Goal: Navigation & Orientation: Find specific page/section

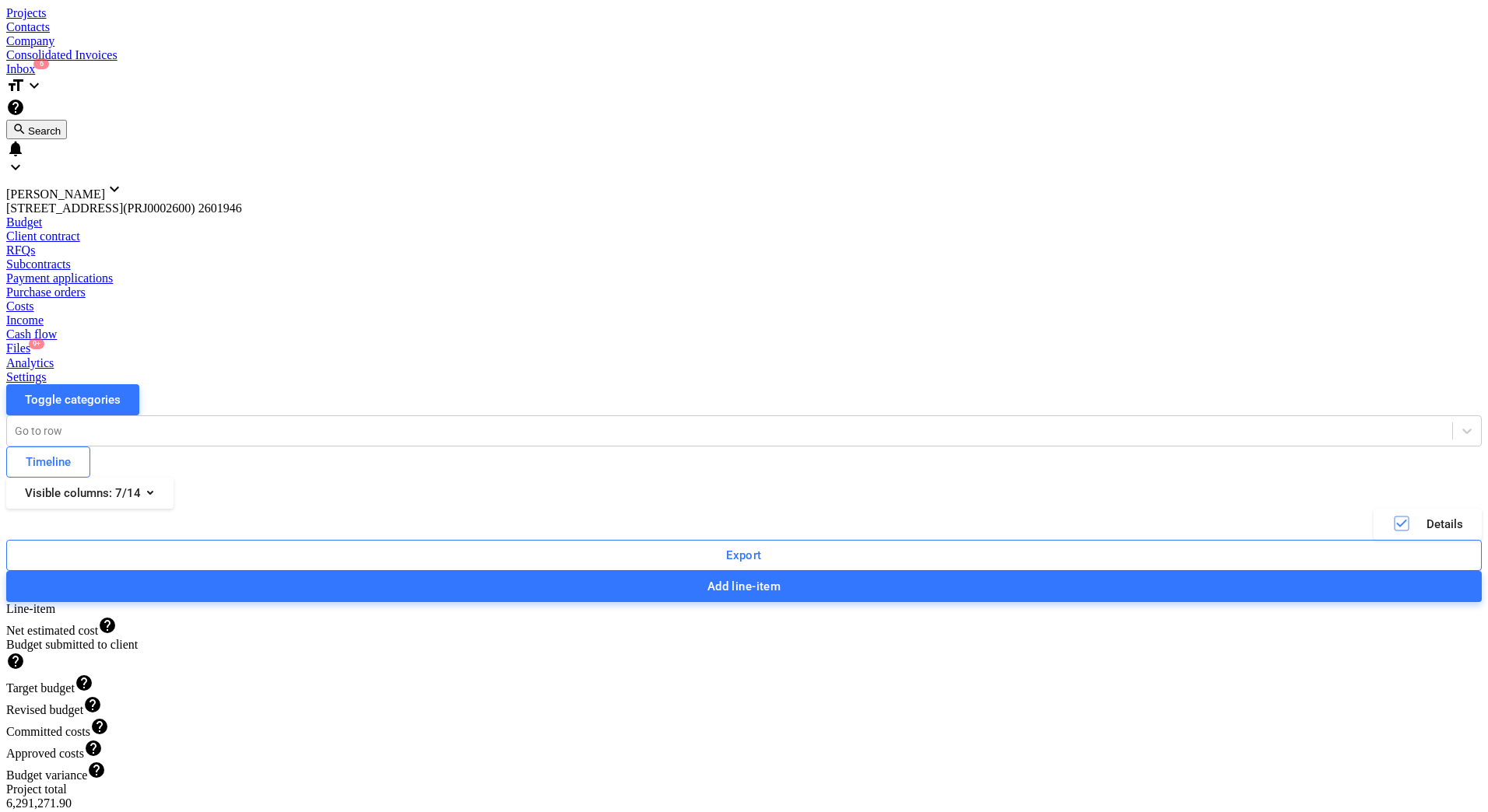
scroll to position [311, 0]
click at [637, 384] on div "Toggle categories Go to row Timeline Visible columns : 7/14 Details Export Add …" at bounding box center [744, 493] width 1476 height 218
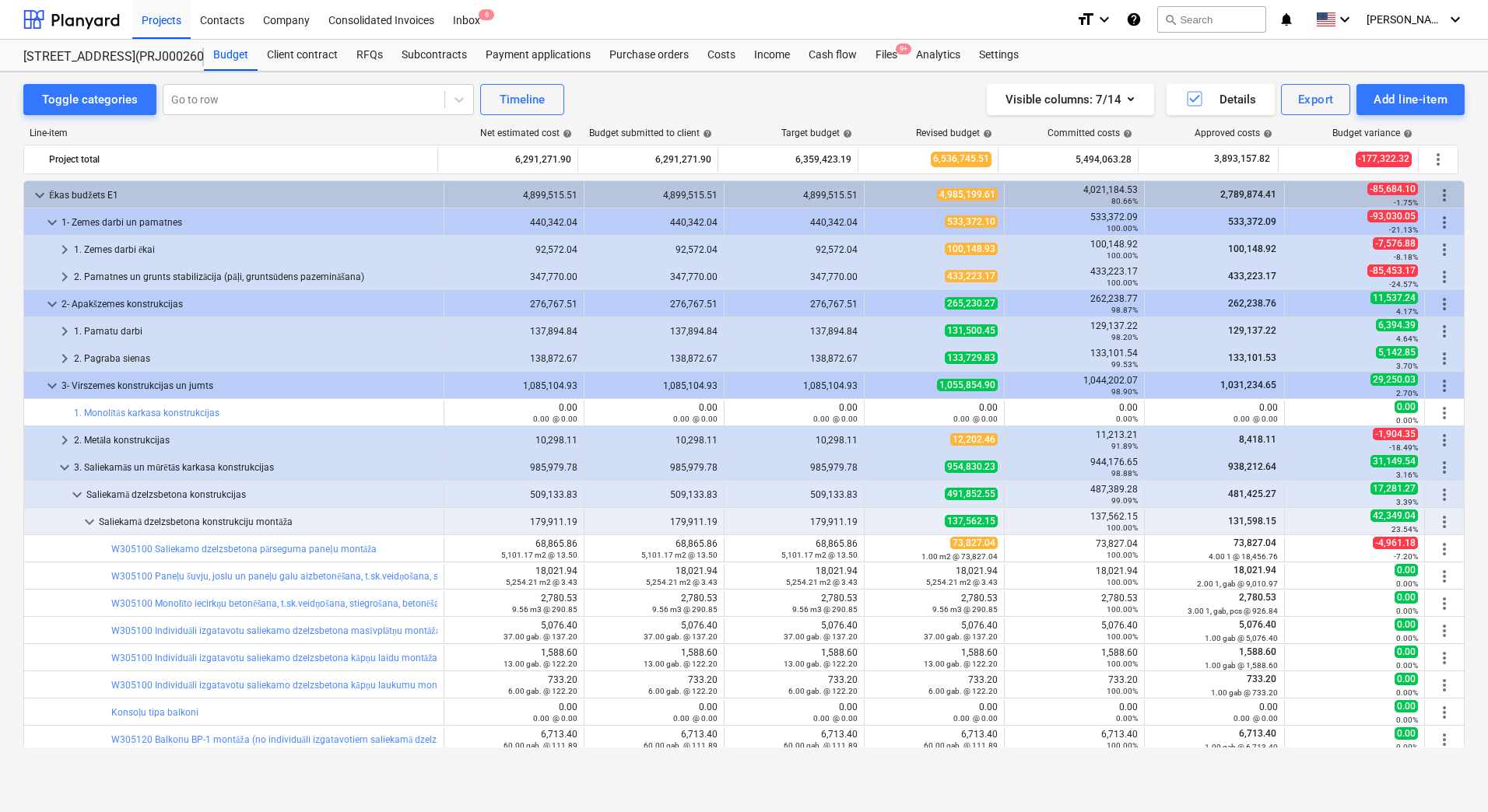
scroll to position [311, 0]
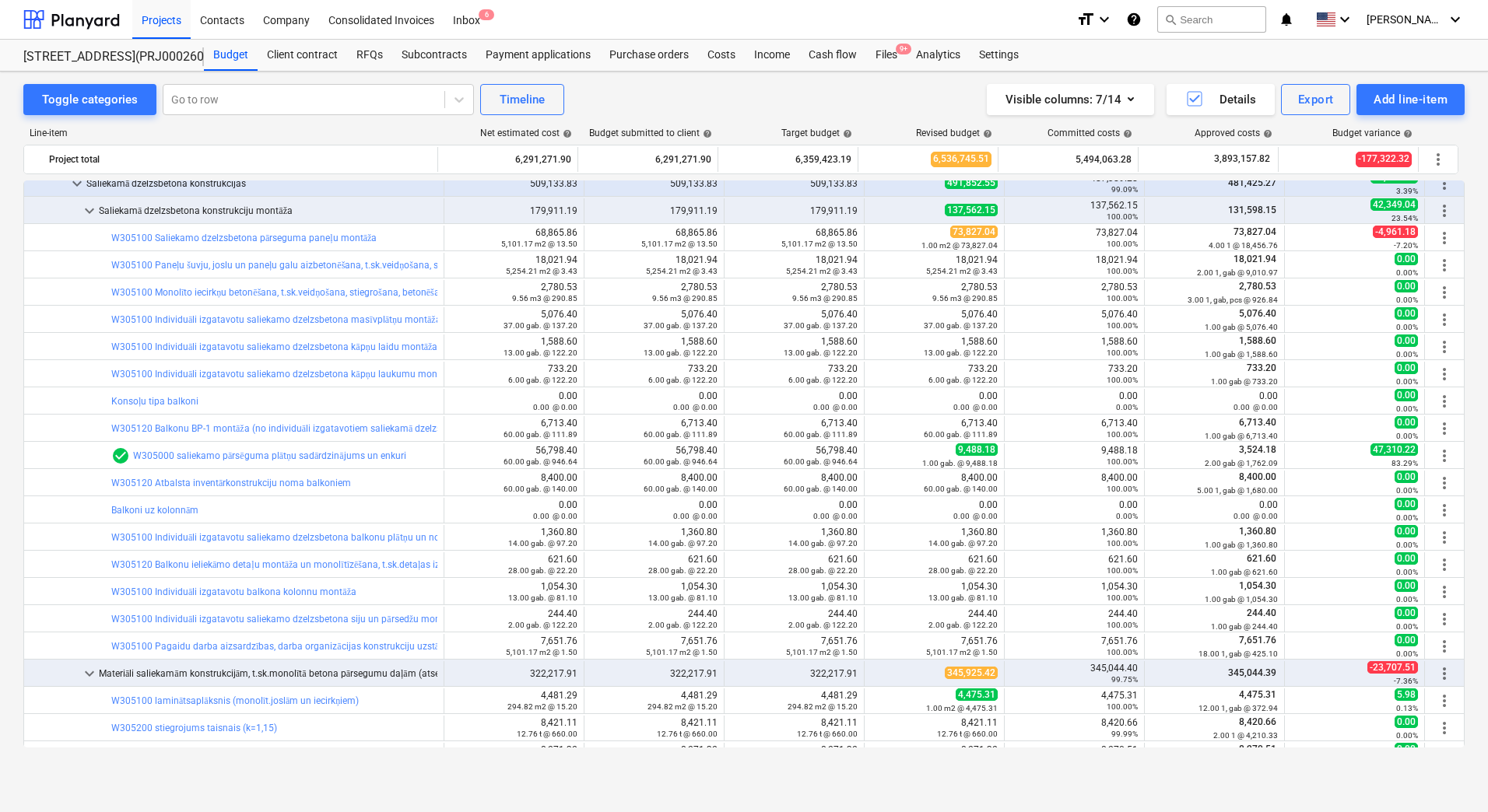
click at [744, 91] on div "Toggle categories Go to row Timeline Visible columns : 7/14 Details Export Add …" at bounding box center [744, 100] width 1441 height 32
click at [14, 318] on div "Toggle categories Go to row Timeline Visible columns : 7/14 Details Export Add …" at bounding box center [744, 425] width 1488 height 707
click at [144, 13] on div "Projects" at bounding box center [161, 19] width 58 height 40
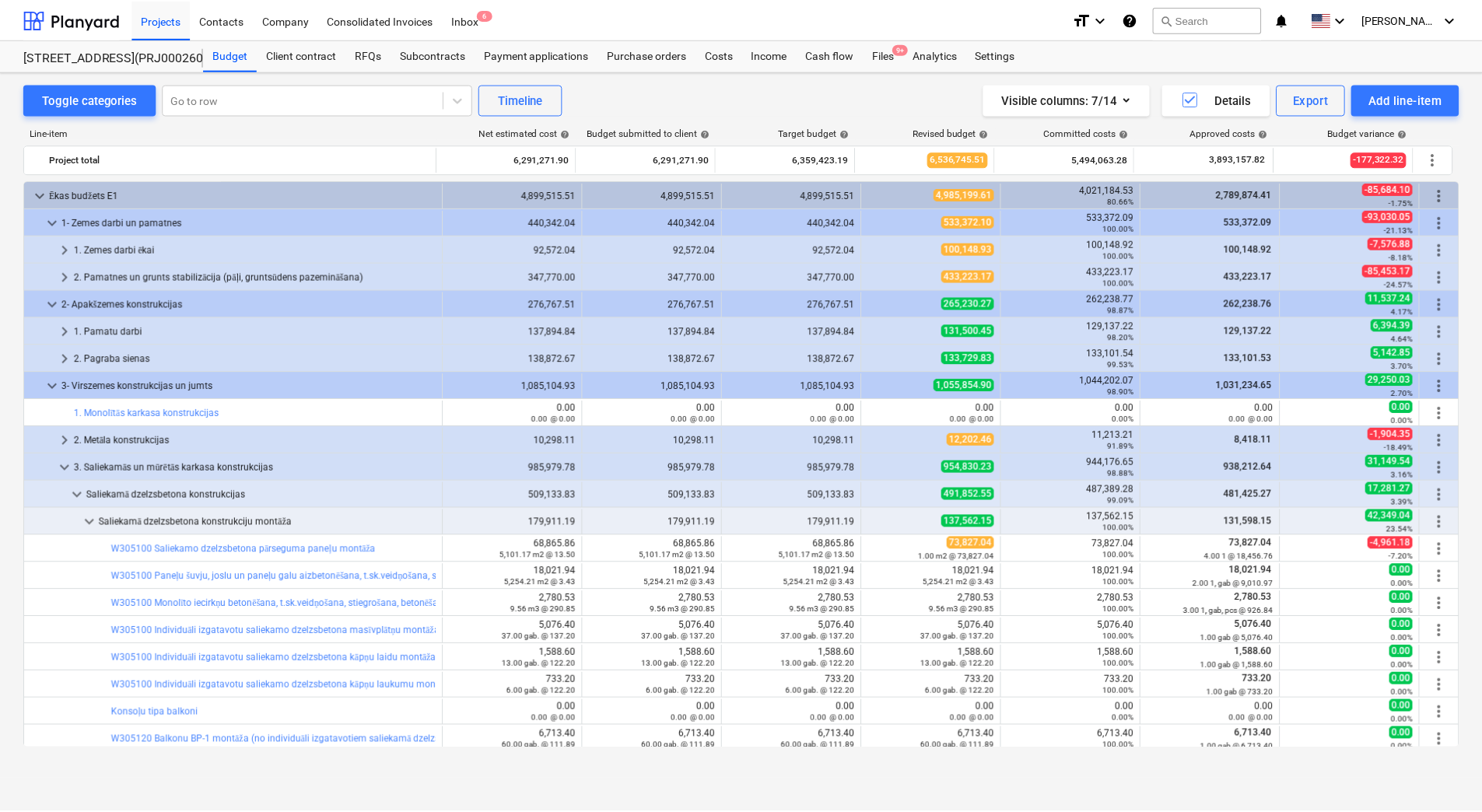
scroll to position [311, 0]
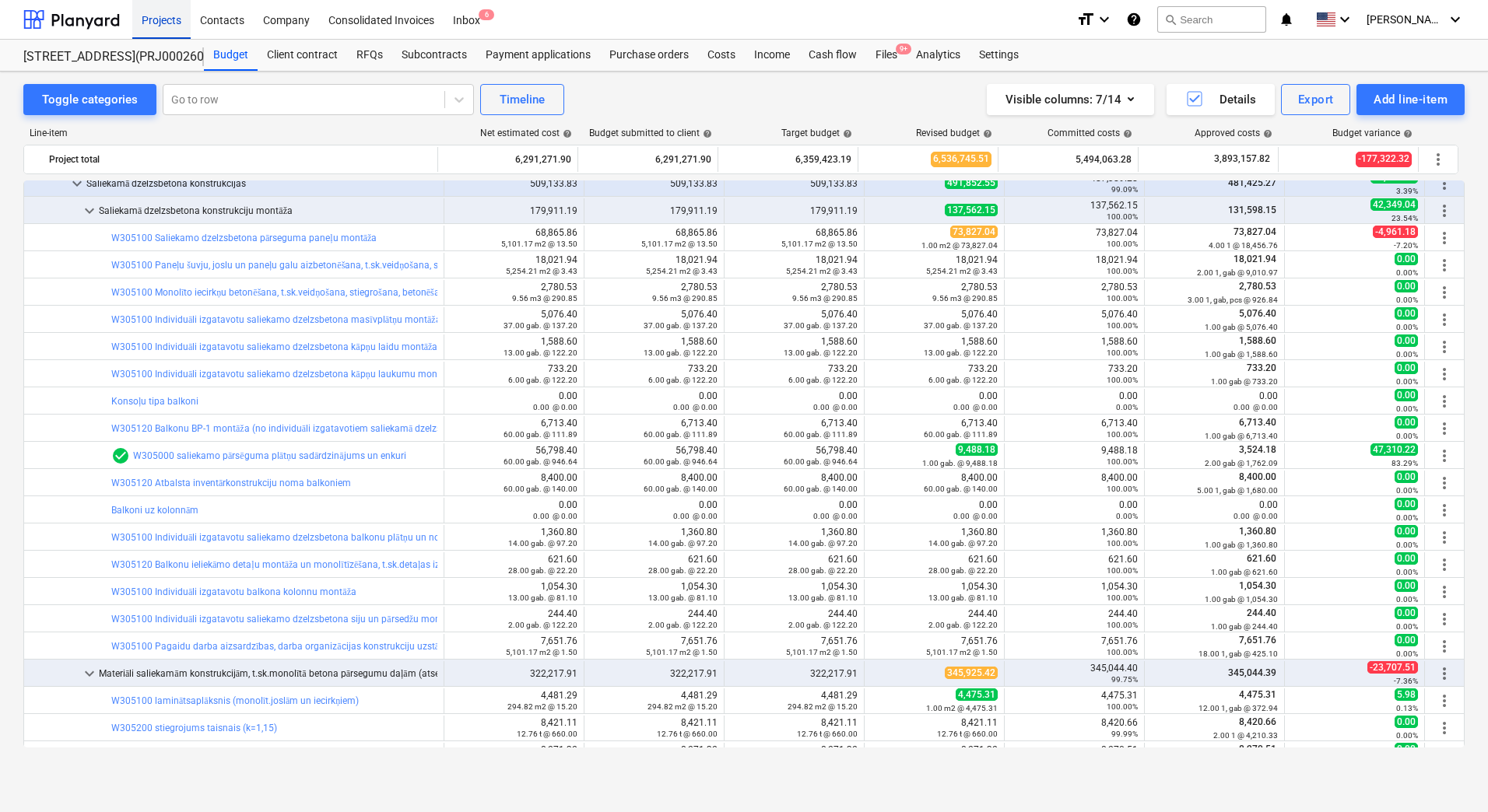
click at [151, 18] on div "Projects" at bounding box center [161, 19] width 58 height 40
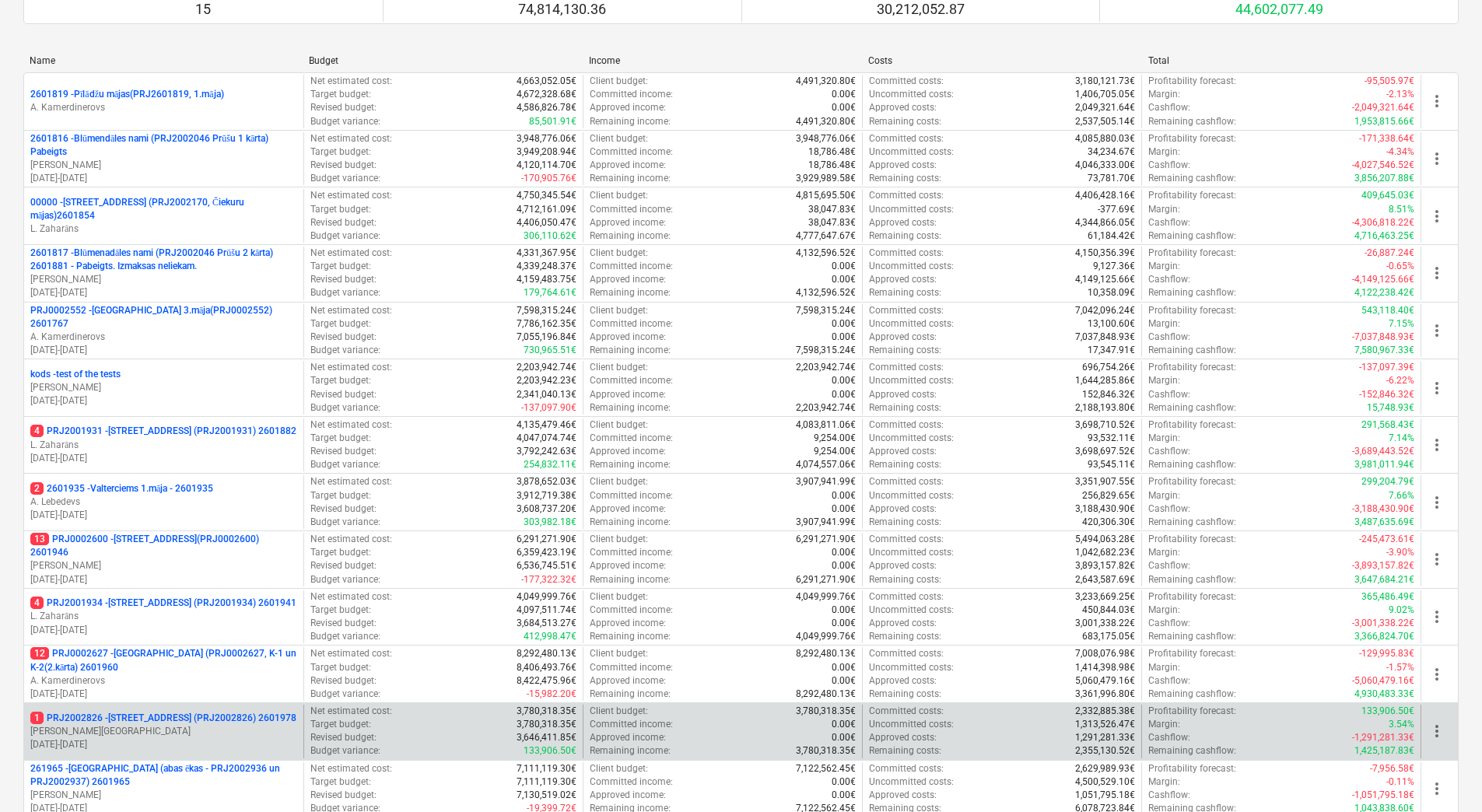
scroll to position [424, 0]
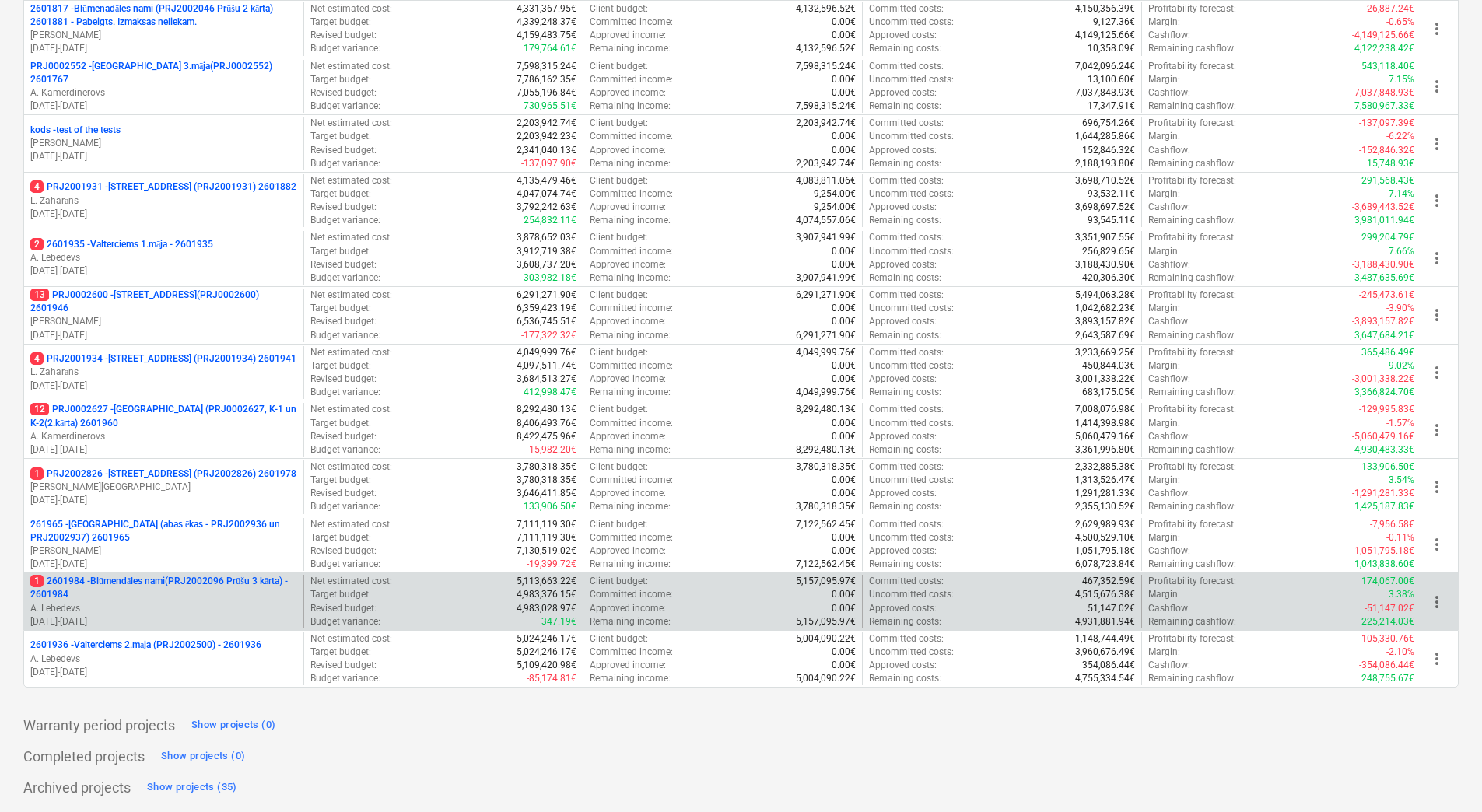
click at [176, 575] on p "1 2601984 - Blūmendāles nami(PRJ2002096 Prūšu 3 kārta) - 2601984" at bounding box center [164, 588] width 267 height 27
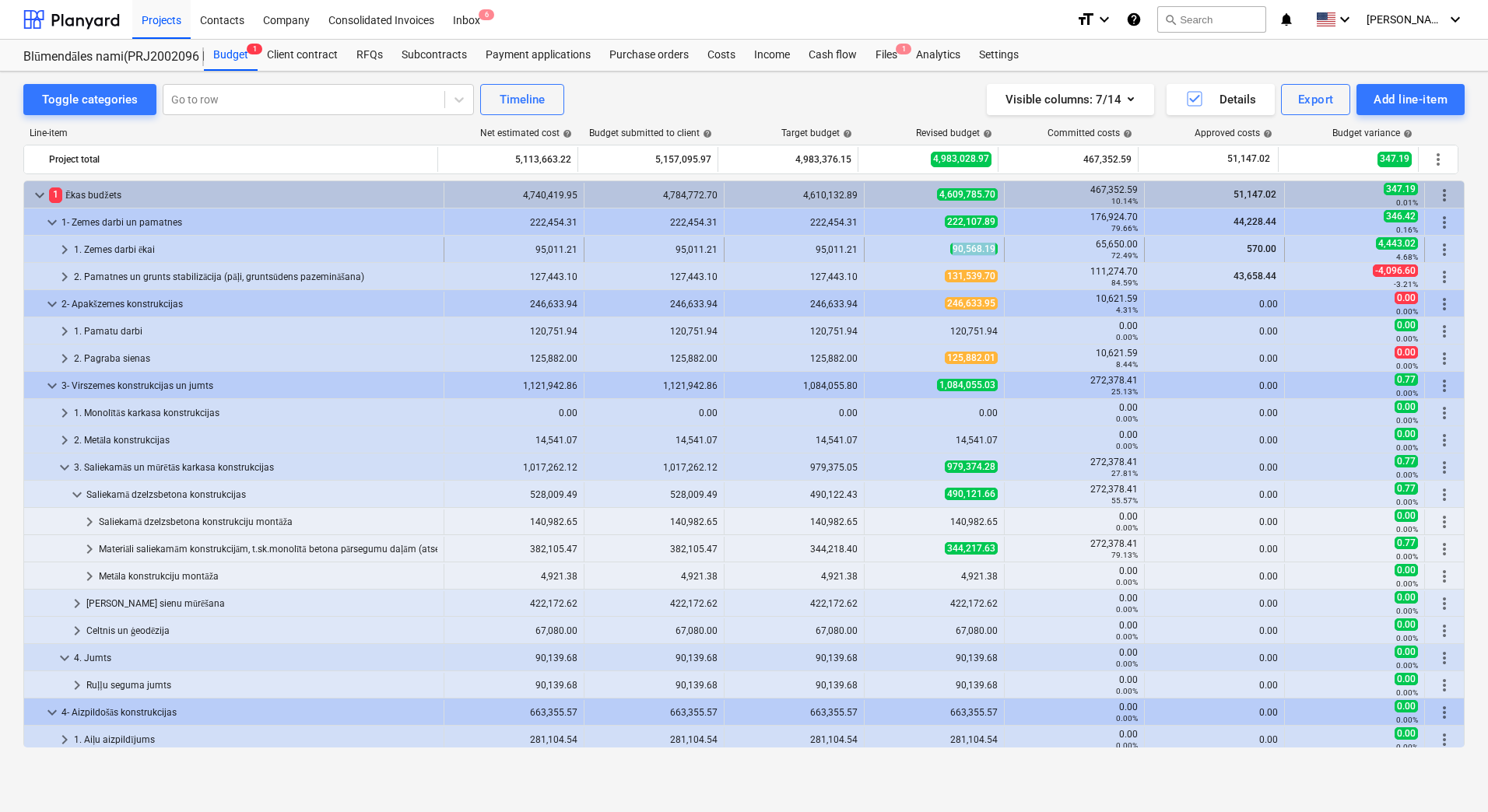
copy span "90,568.19"
drag, startPoint x: 921, startPoint y: 249, endPoint x: 989, endPoint y: 250, distance: 68.0
click at [989, 250] on div "90,568.19" at bounding box center [934, 250] width 127 height 13
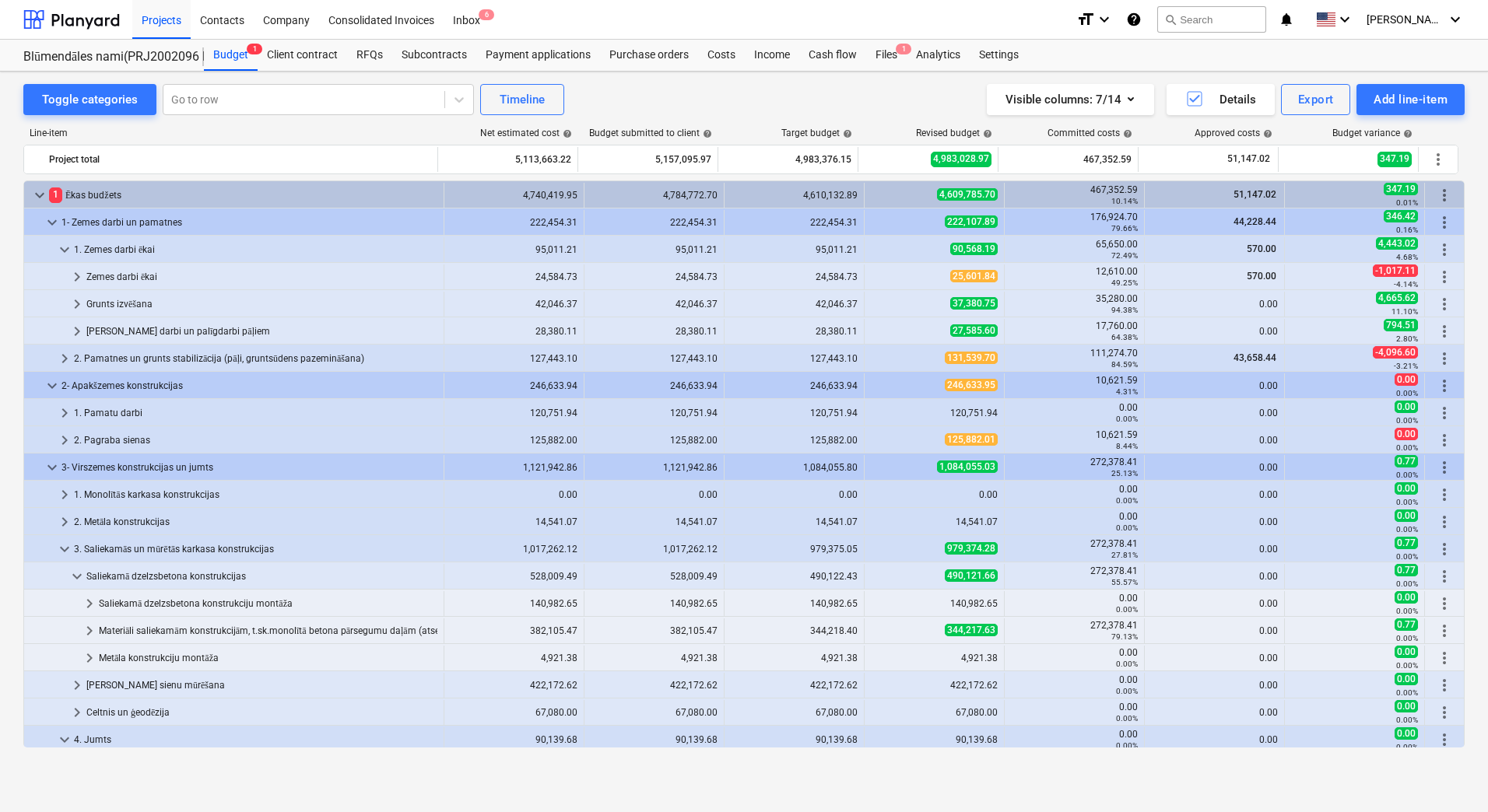
click at [989, 250] on span "90,568.19" at bounding box center [973, 249] width 47 height 12
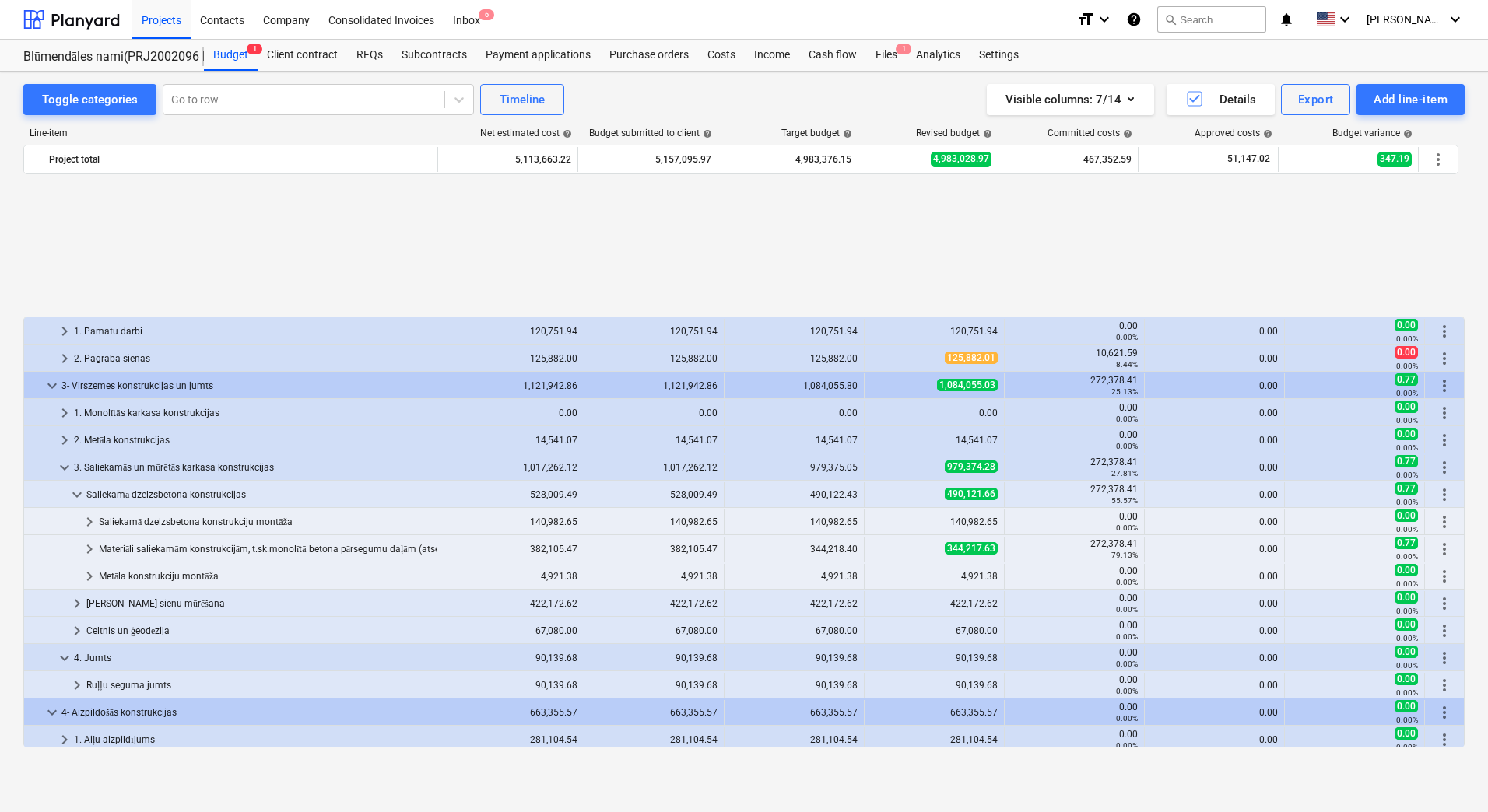
scroll to position [700, 0]
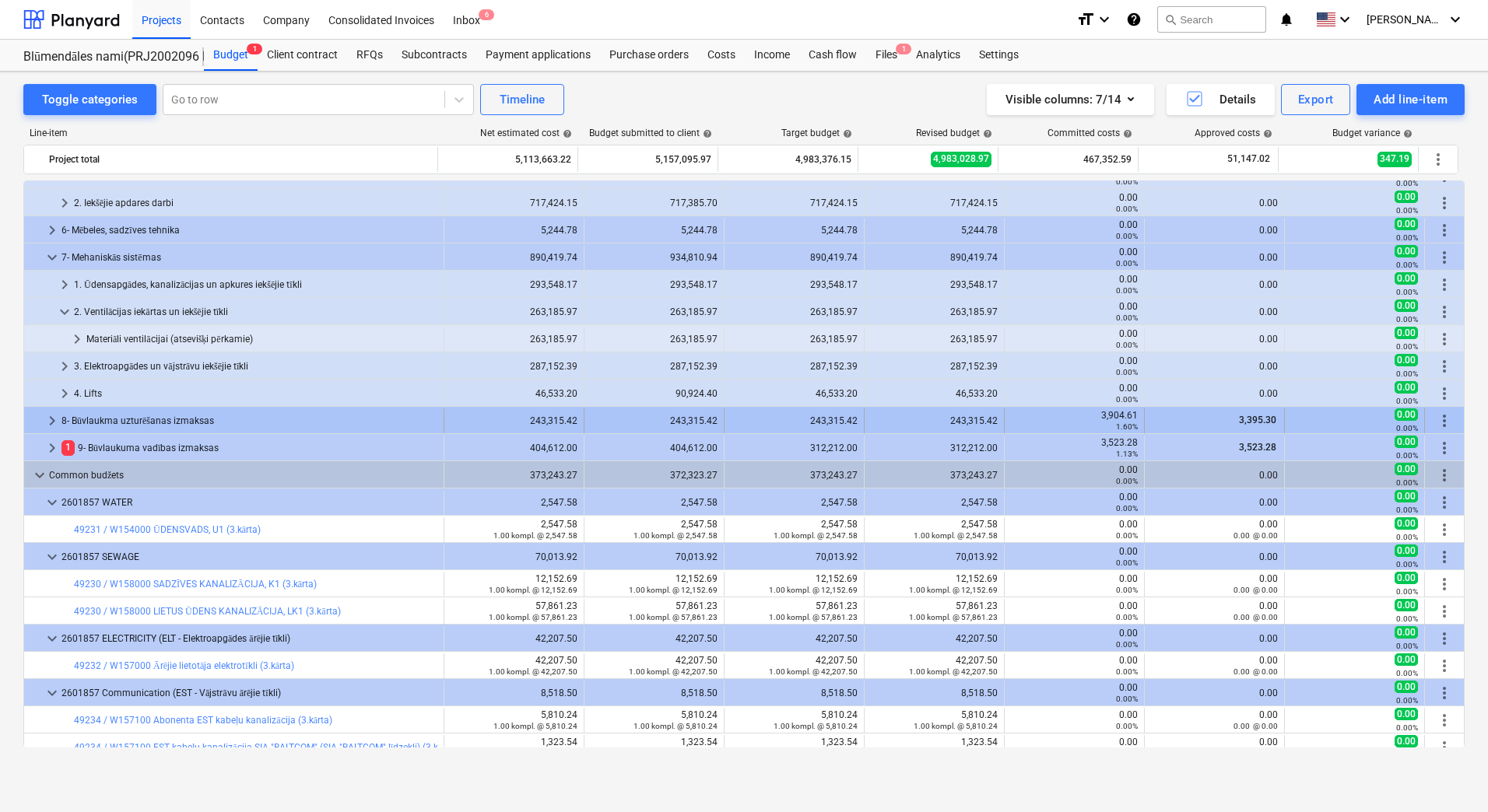
click at [47, 423] on span "keyboard_arrow_right" at bounding box center [52, 421] width 19 height 19
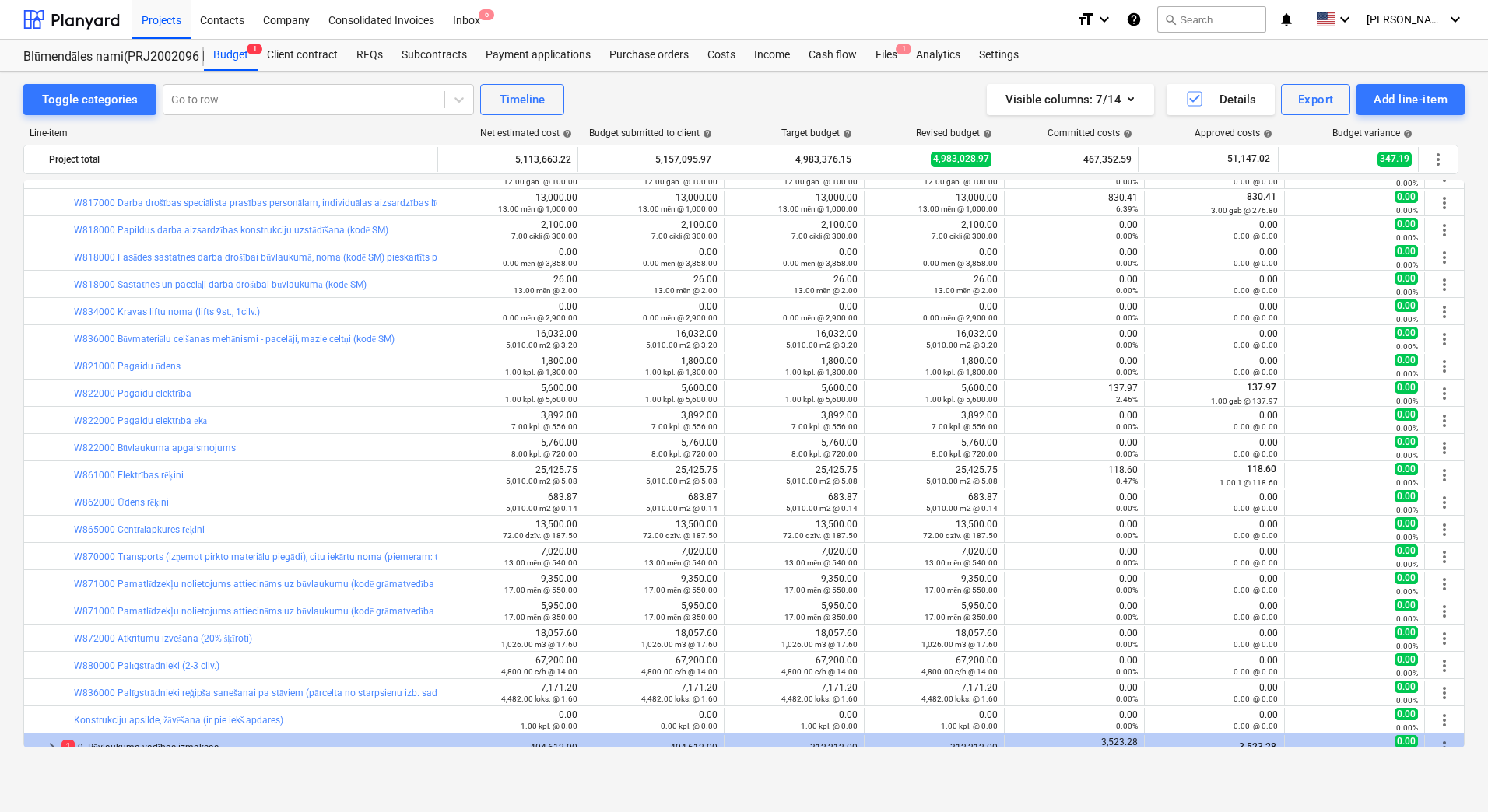
scroll to position [1400, 0]
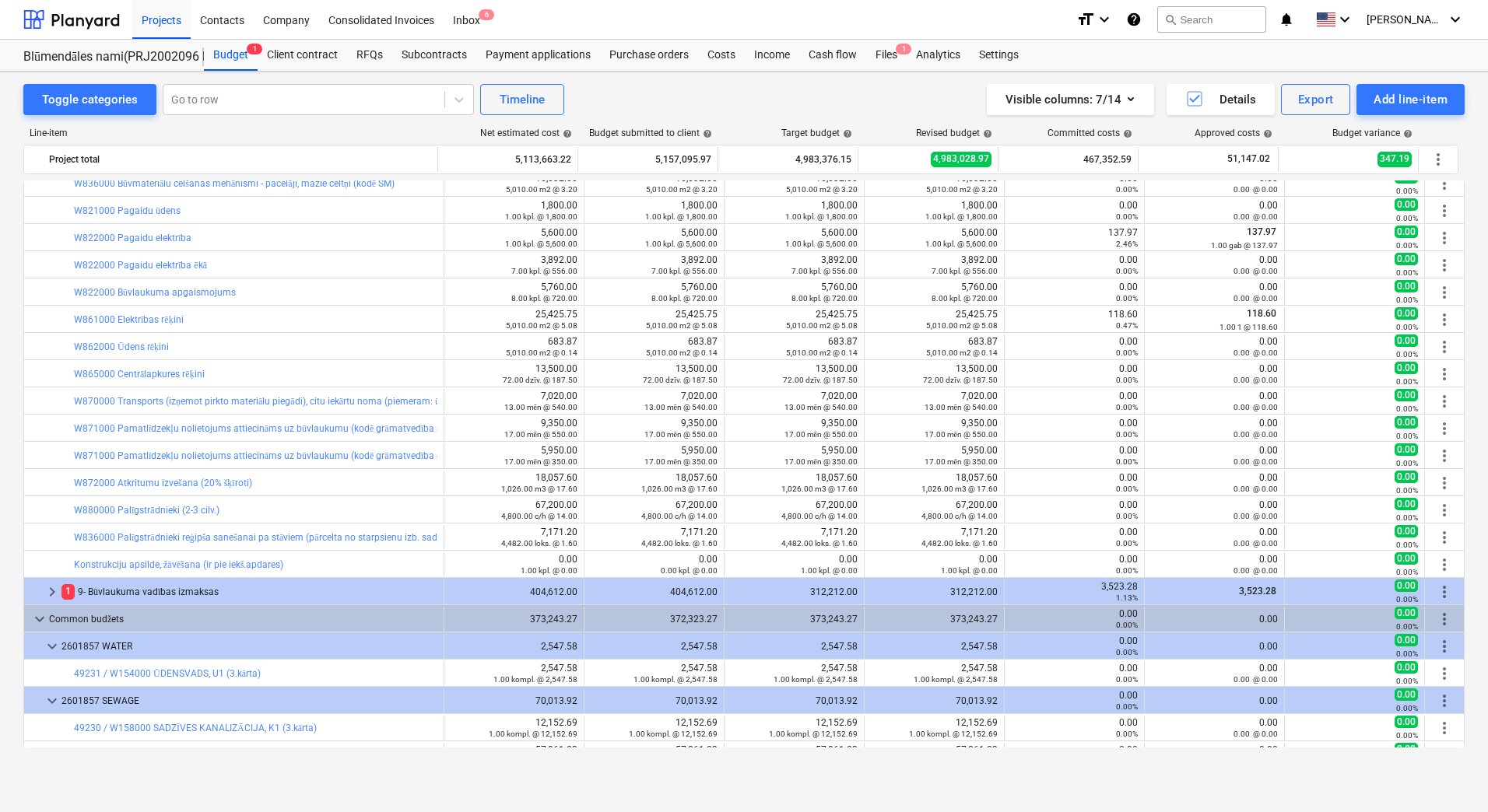
click at [117, 588] on div "1 9- Būvlaukuma vadības izmaksas" at bounding box center [249, 592] width 376 height 25
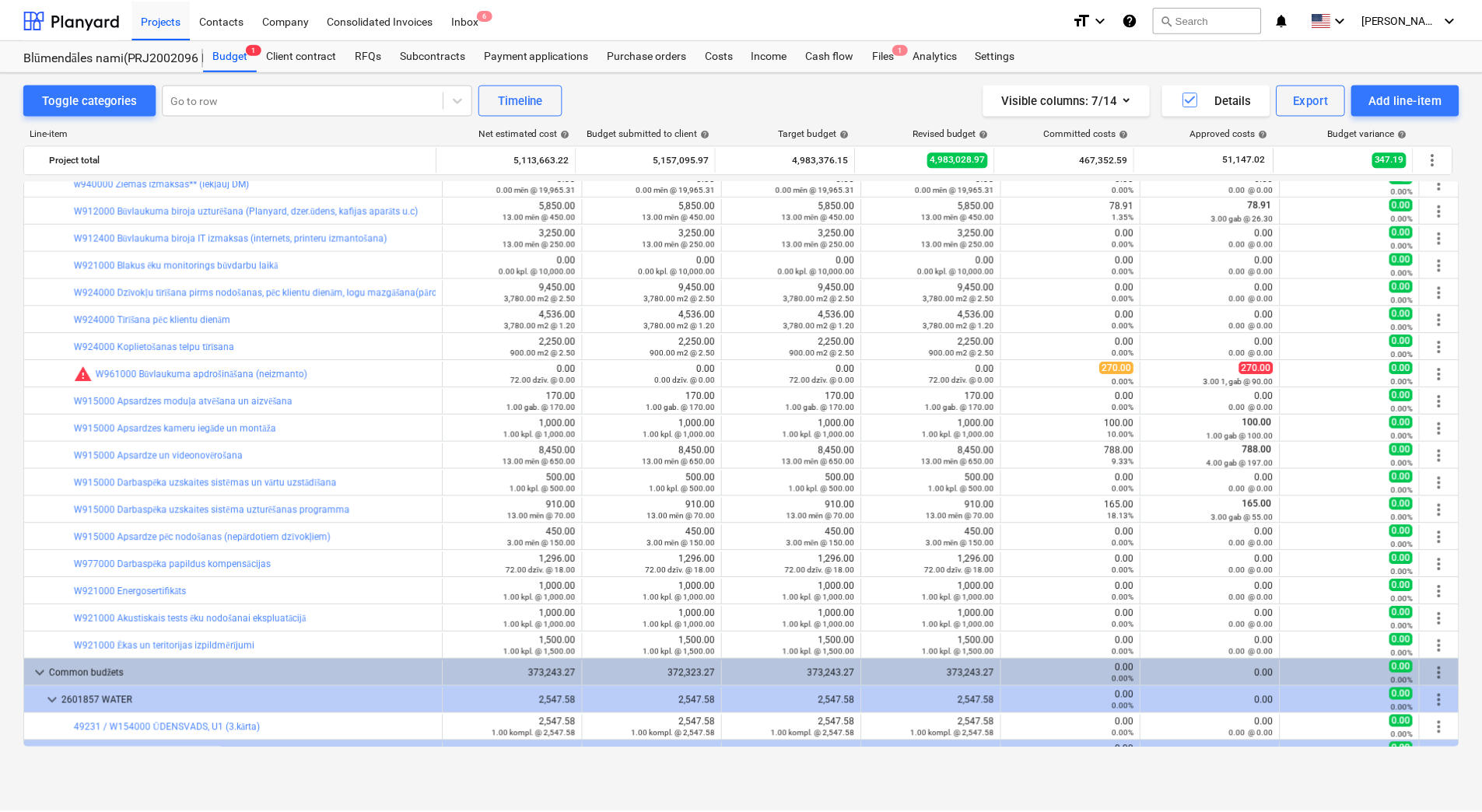
scroll to position [1789, 0]
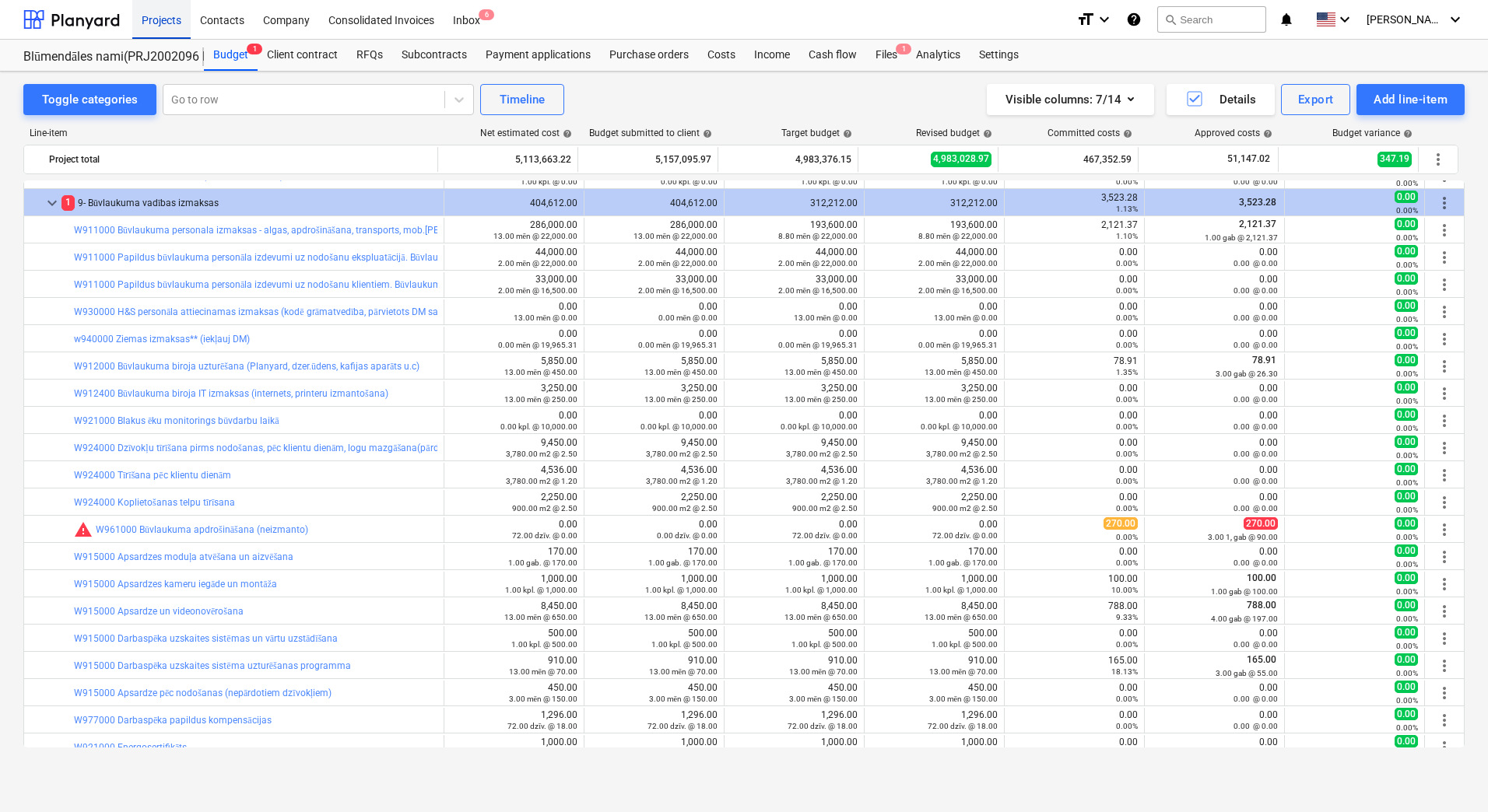
click at [166, 35] on div "Projects" at bounding box center [161, 19] width 58 height 40
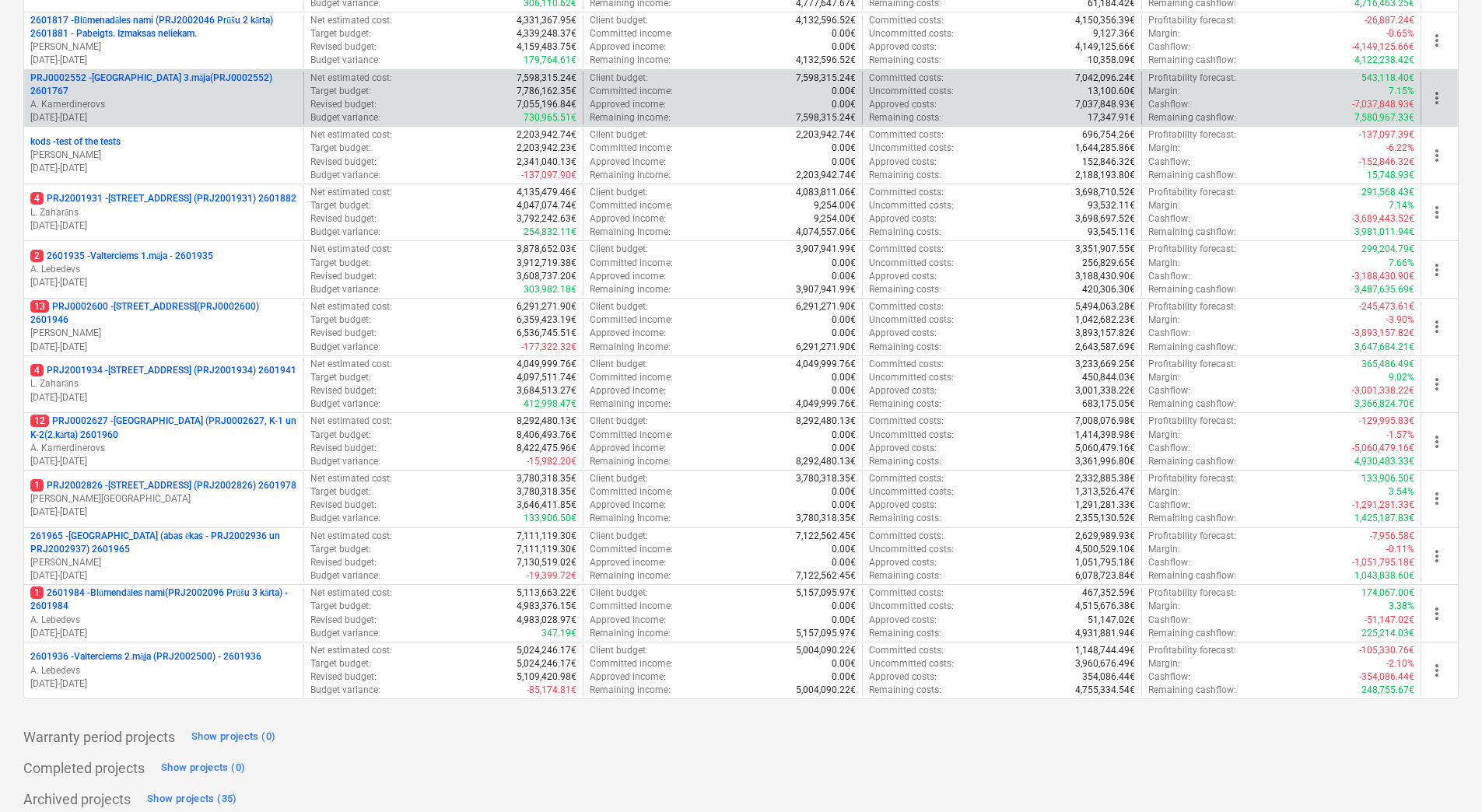
scroll to position [424, 0]
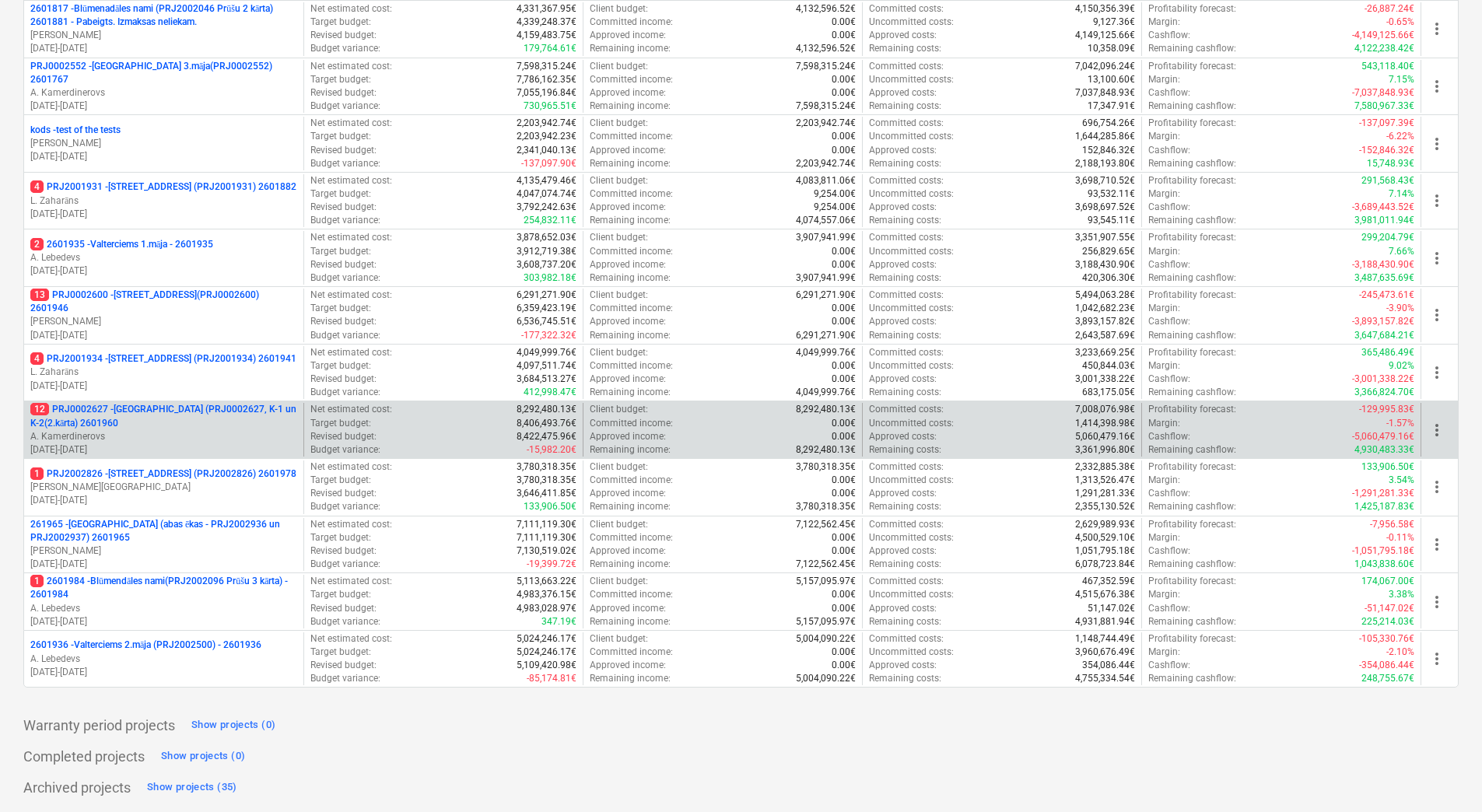
click at [140, 411] on p "12 PRJ0002627 - Tumes iela (PRJ0002627, K-1 un K-2(2.kārta) 2601960" at bounding box center [164, 416] width 267 height 27
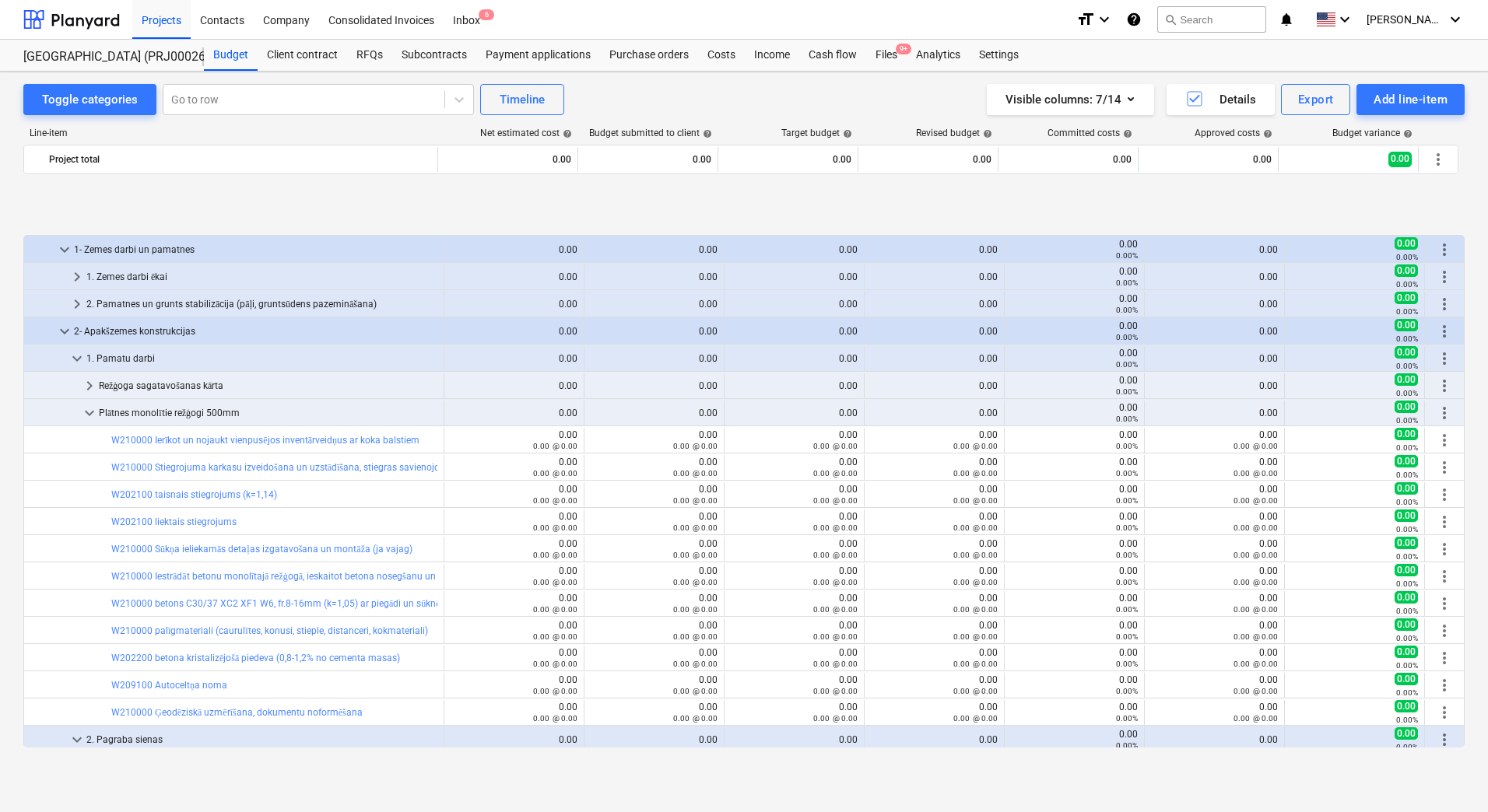
scroll to position [622, 0]
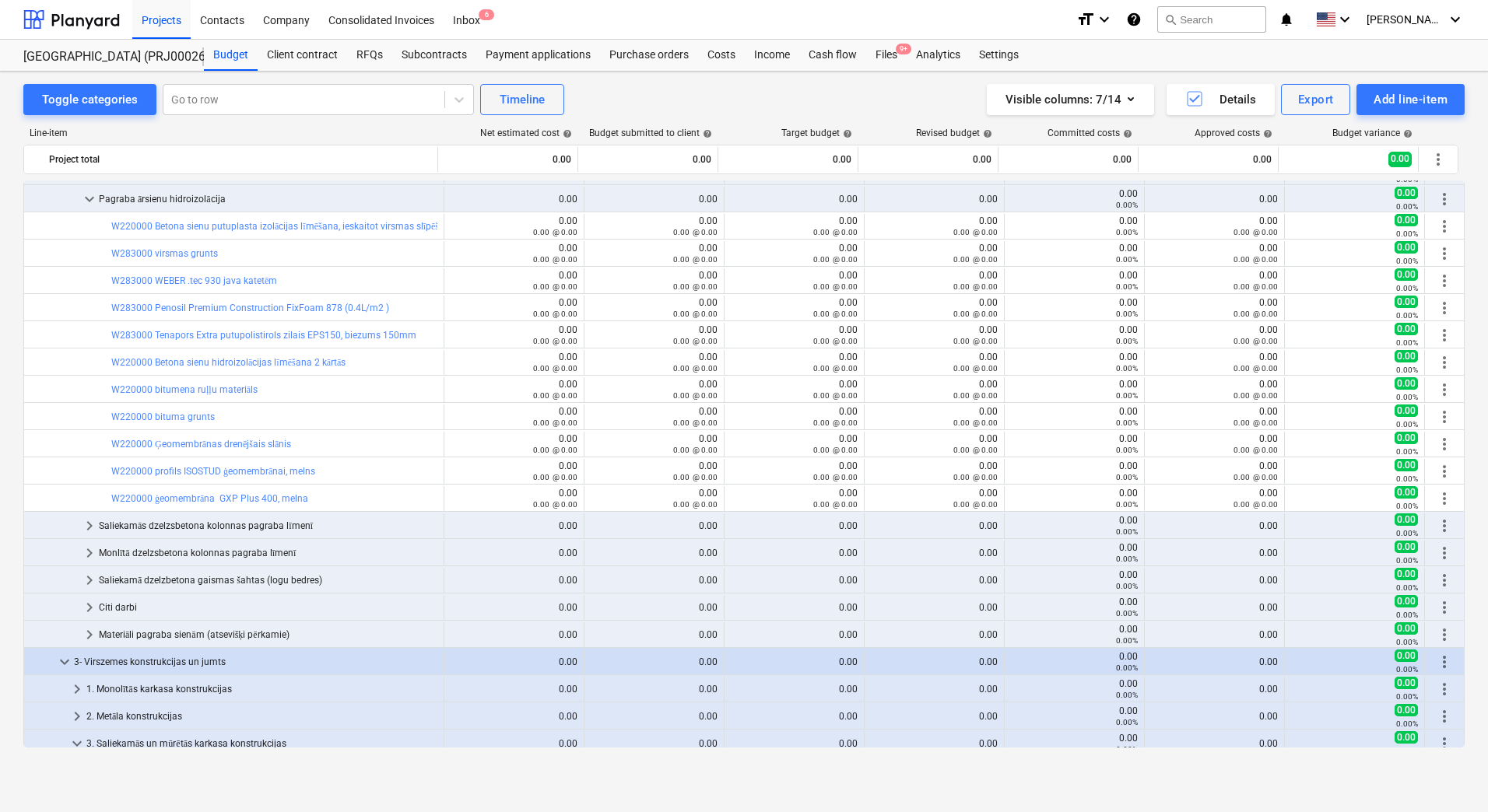
click at [15, 388] on div "Toggle categories Go to row Timeline Visible columns : 7/14 Details Export Add …" at bounding box center [744, 425] width 1488 height 707
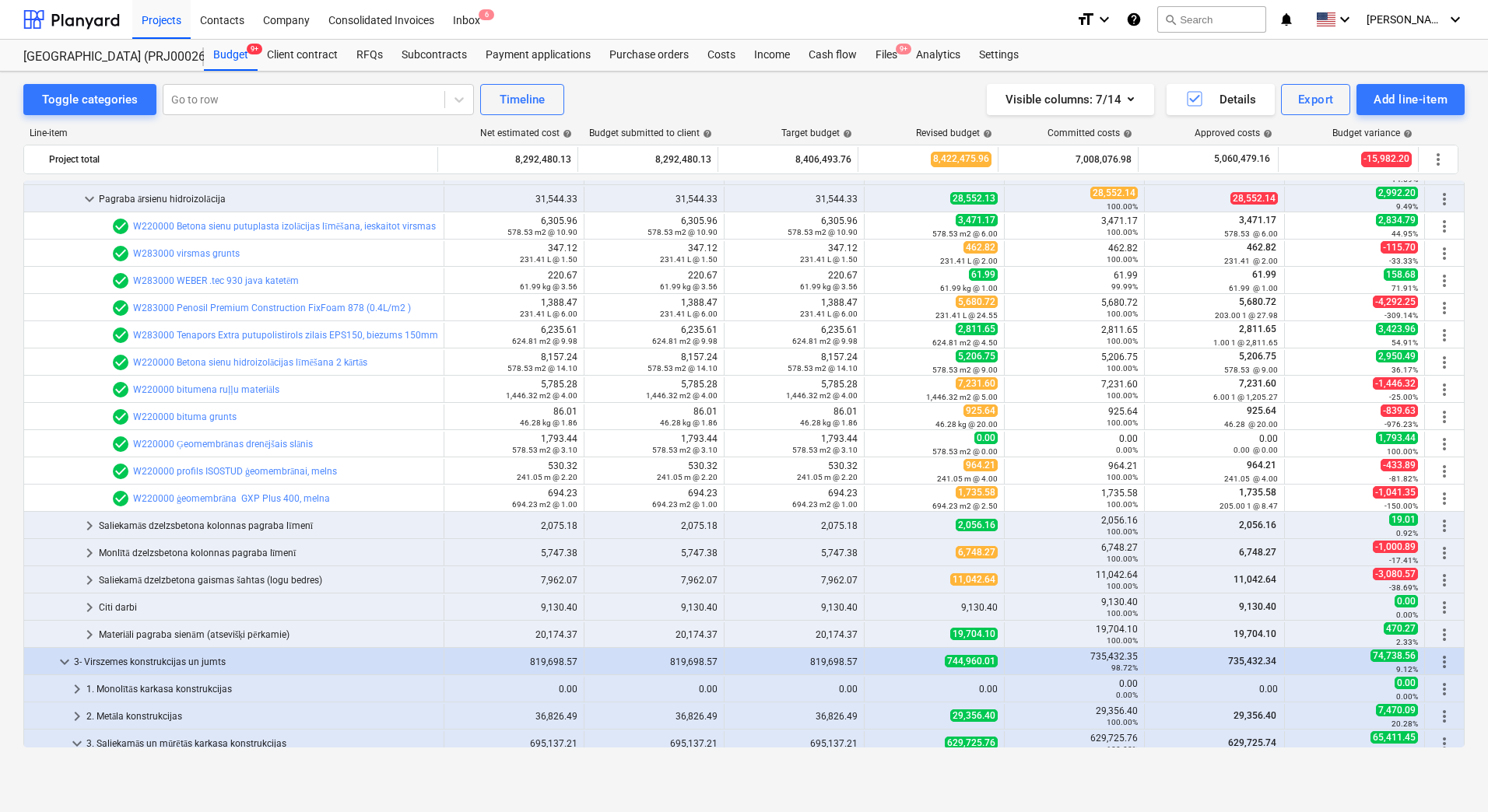
scroll to position [233, 0]
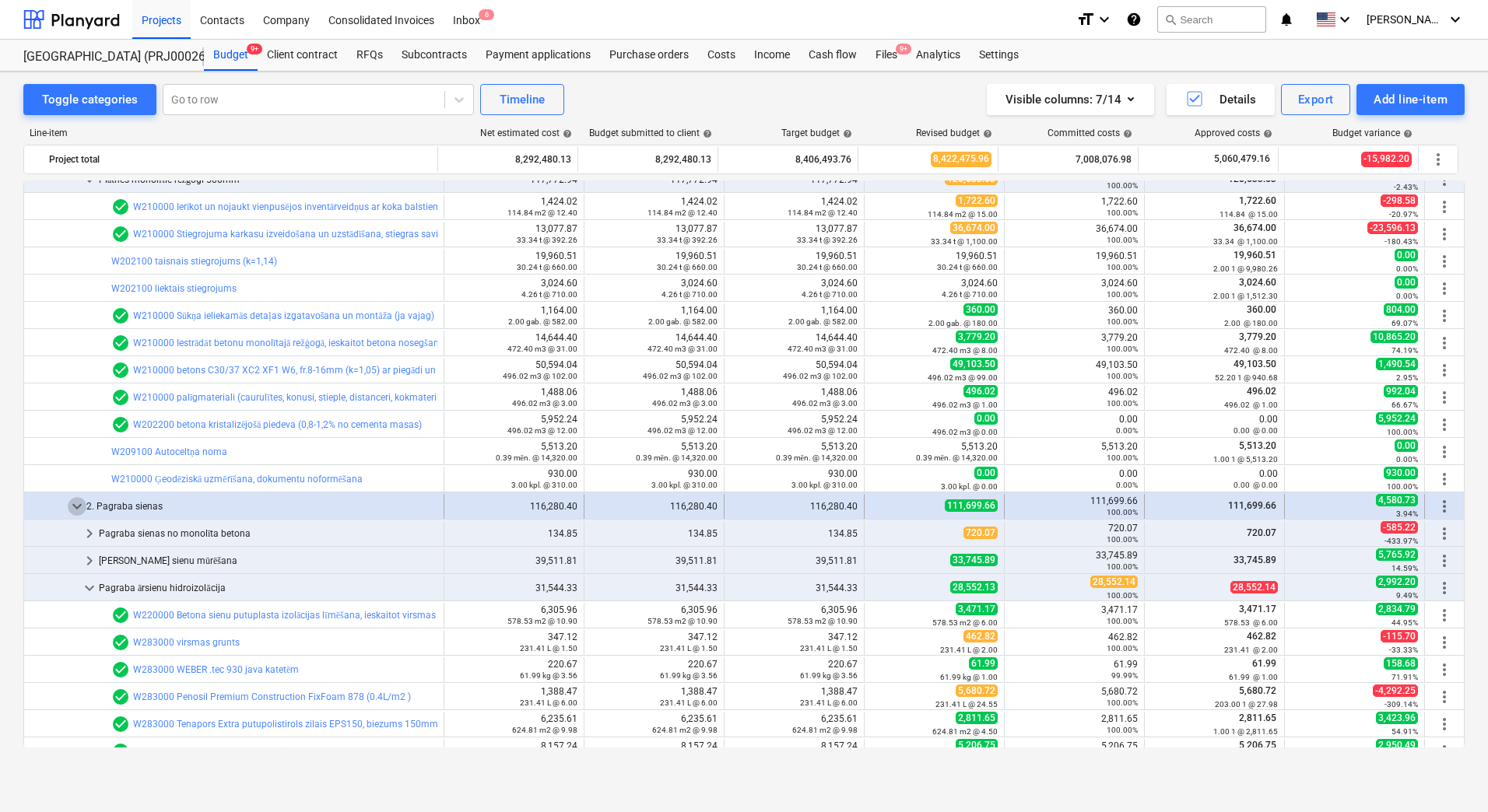
click at [72, 505] on span "keyboard_arrow_down" at bounding box center [77, 506] width 19 height 19
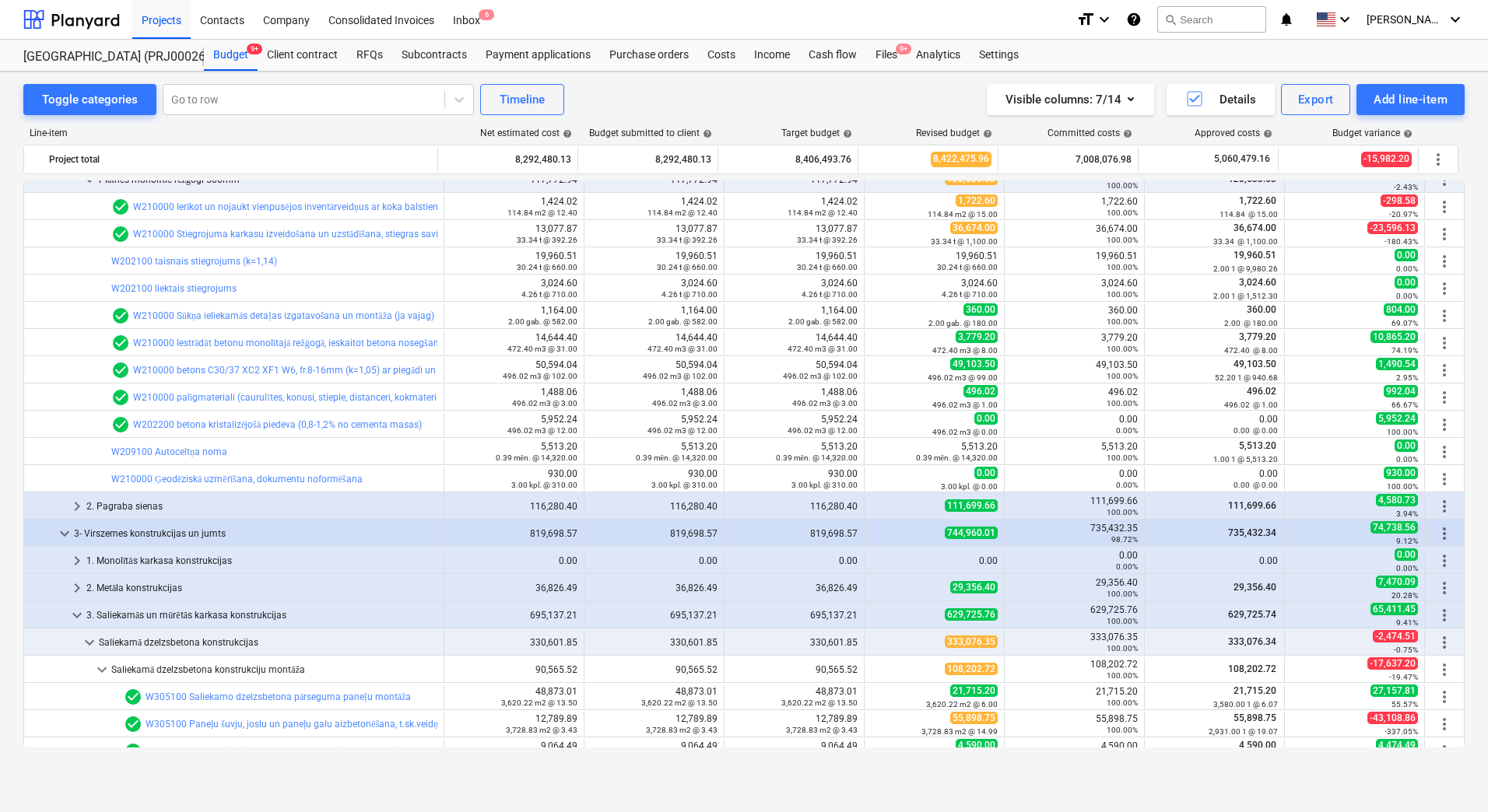
scroll to position [0, 0]
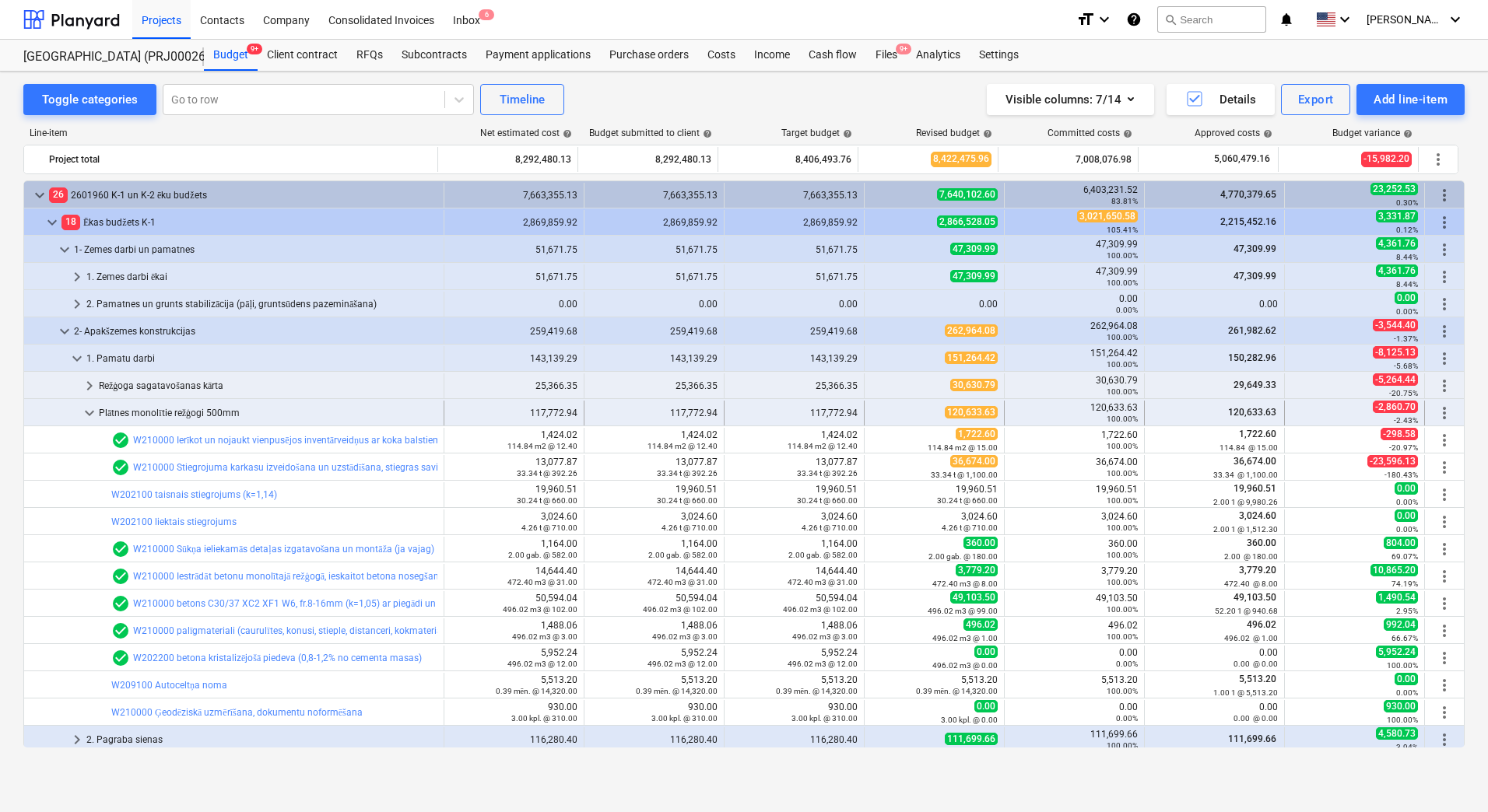
click at [84, 413] on span "keyboard_arrow_down" at bounding box center [90, 413] width 19 height 19
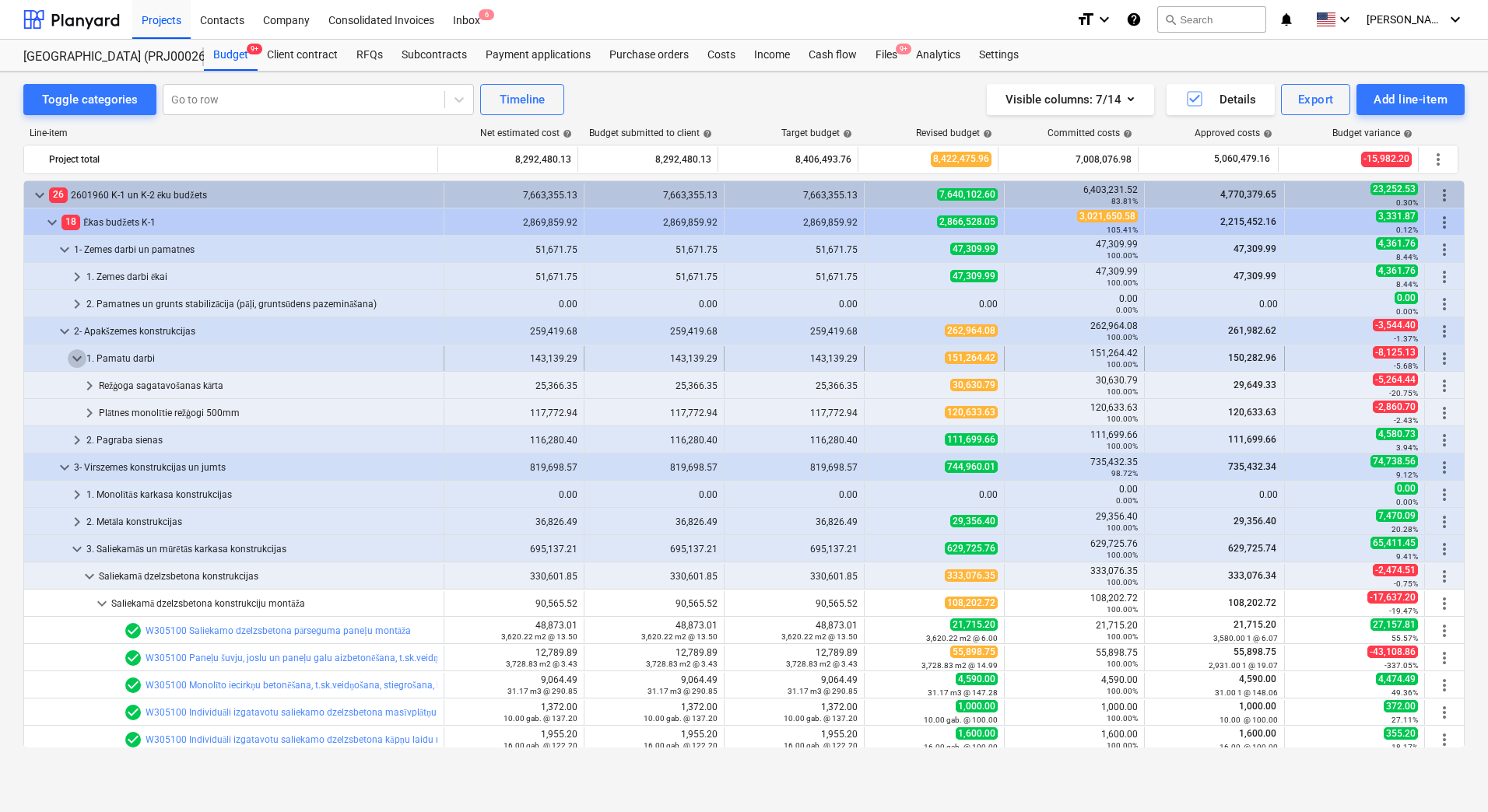
click at [80, 356] on span "keyboard_arrow_down" at bounding box center [77, 358] width 19 height 19
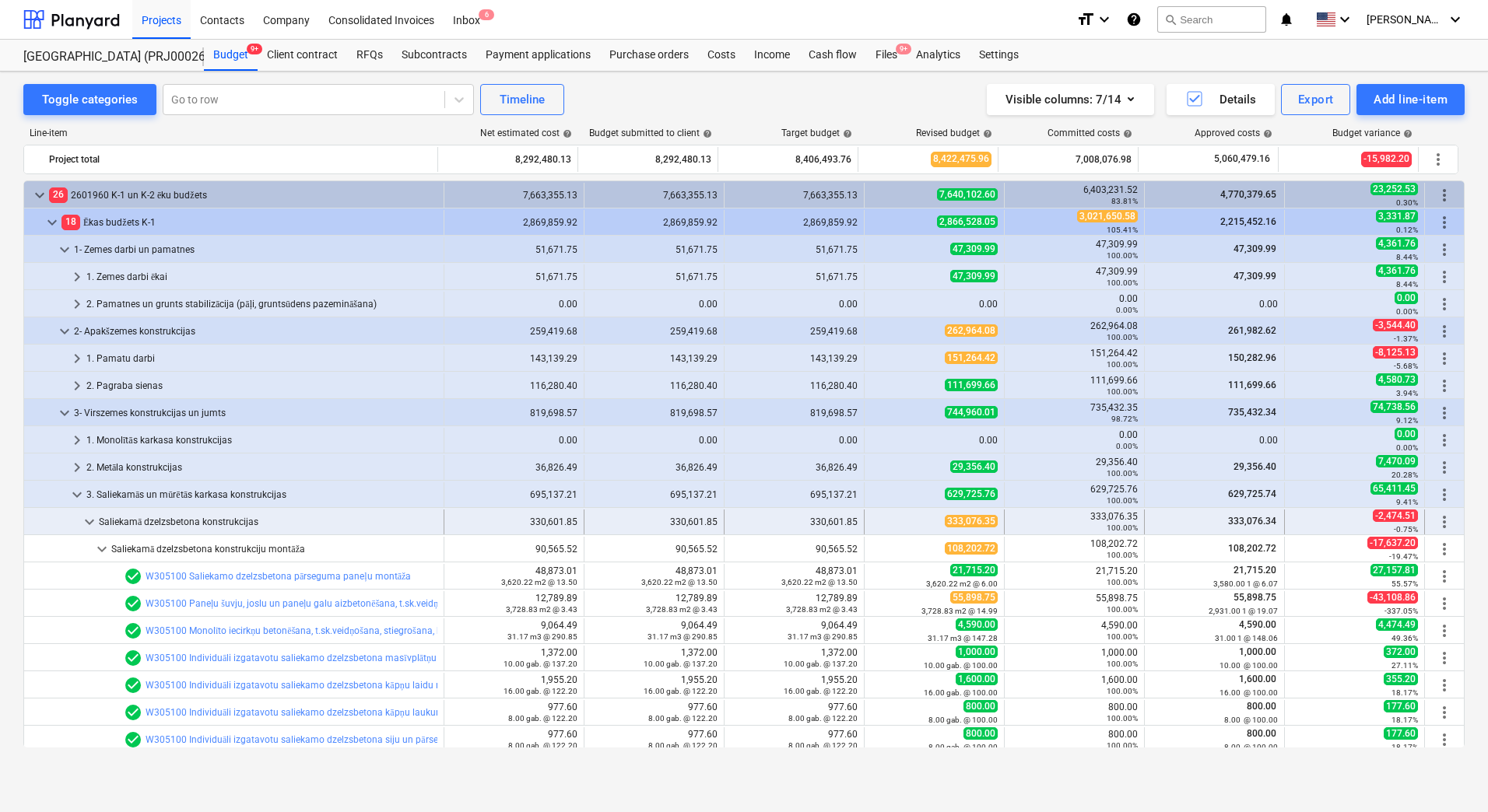
click at [87, 518] on span "keyboard_arrow_down" at bounding box center [90, 522] width 19 height 19
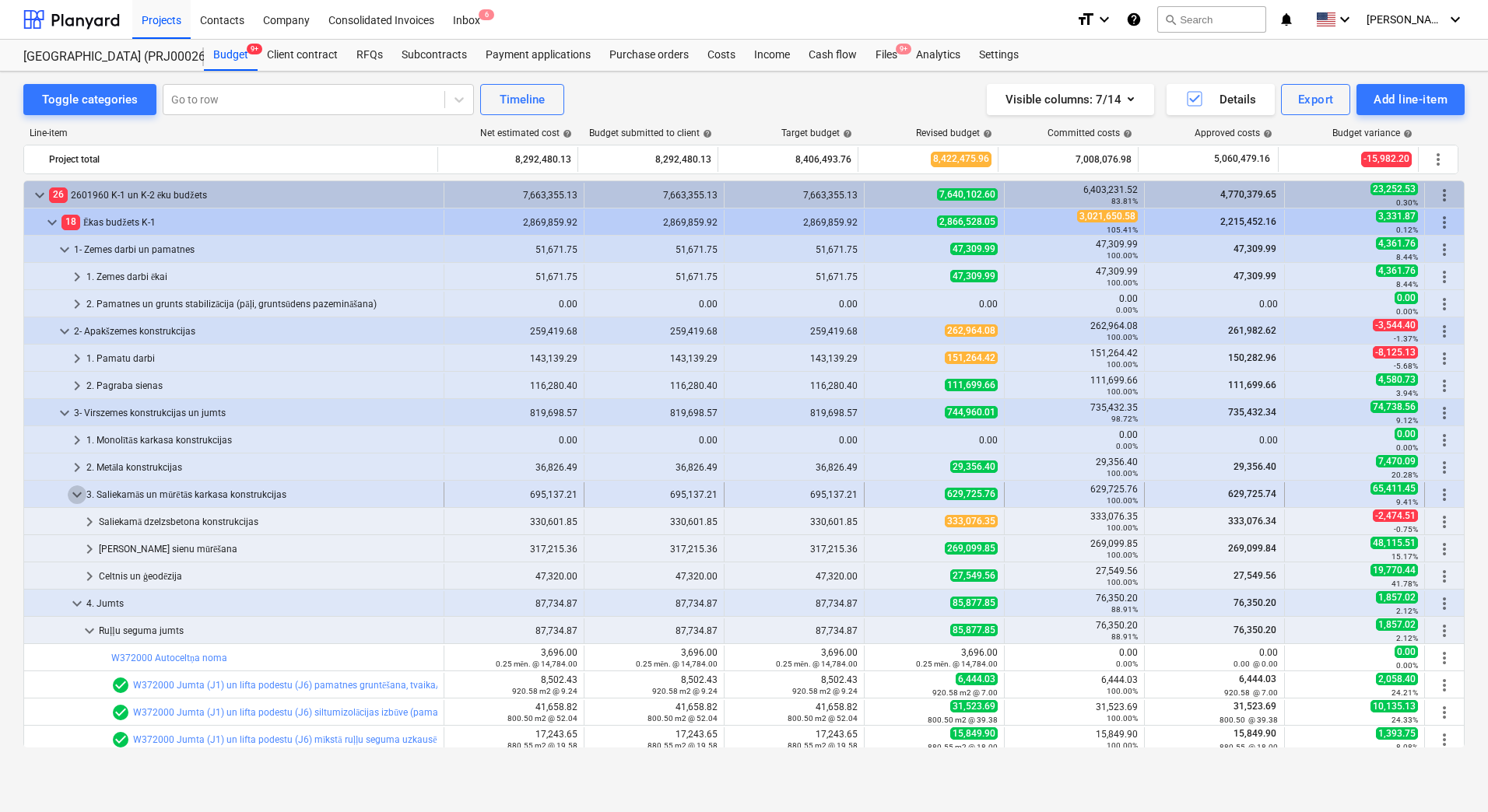
click at [75, 494] on span "keyboard_arrow_down" at bounding box center [77, 494] width 19 height 19
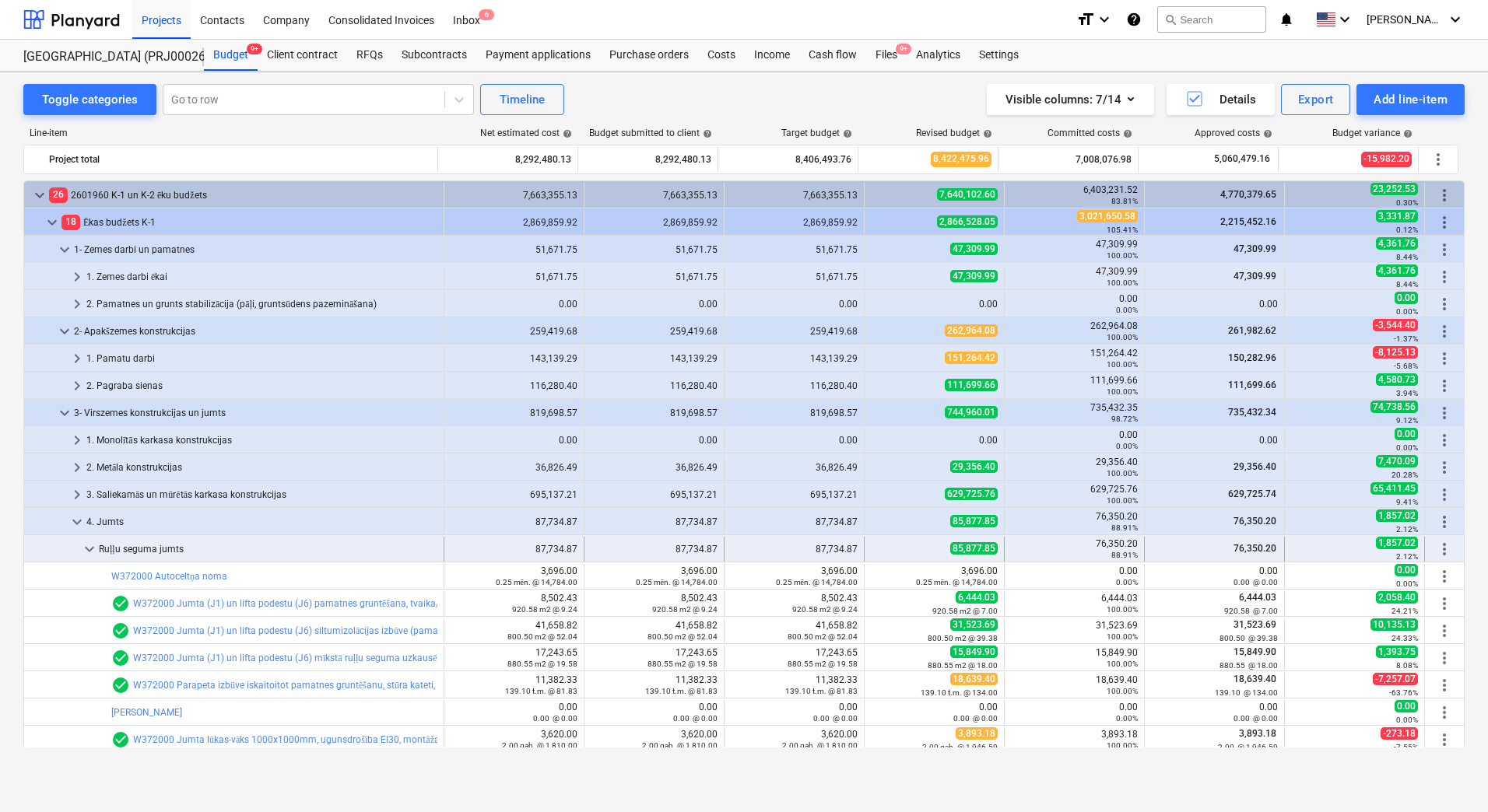
click at [83, 547] on span "keyboard_arrow_down" at bounding box center [90, 549] width 19 height 19
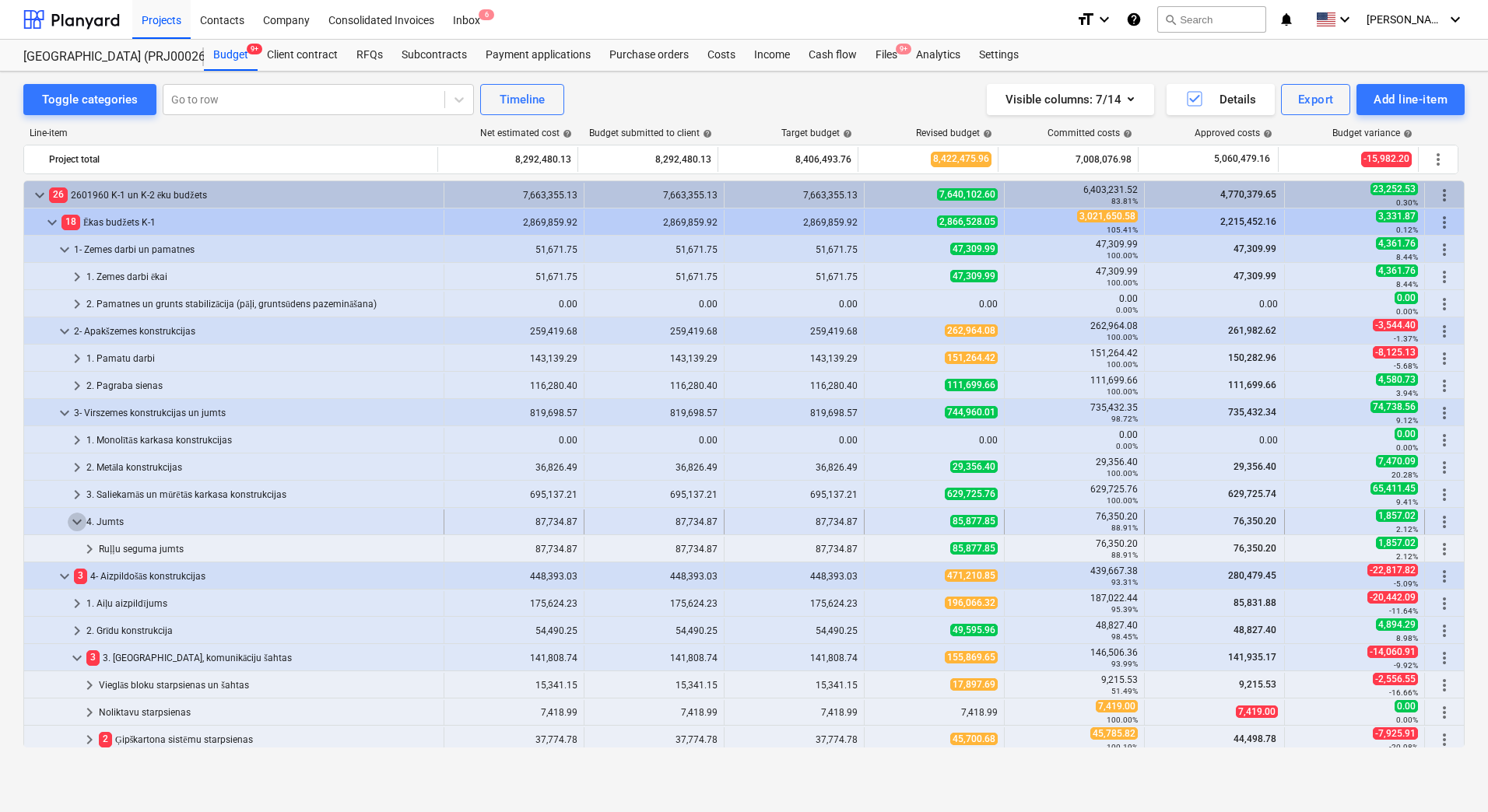
click at [79, 522] on span "keyboard_arrow_down" at bounding box center [77, 522] width 19 height 19
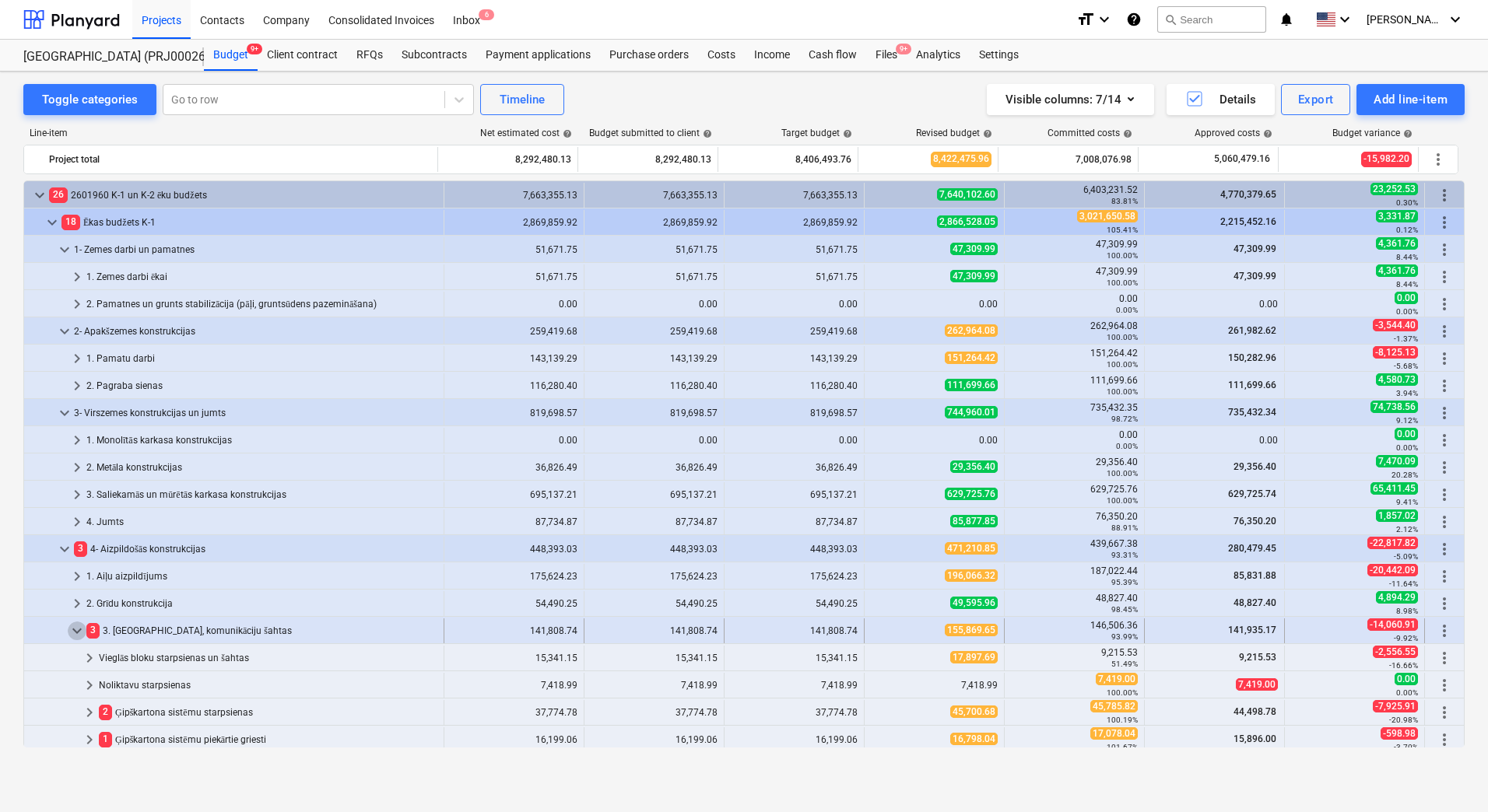
click at [76, 629] on span "keyboard_arrow_down" at bounding box center [77, 630] width 19 height 19
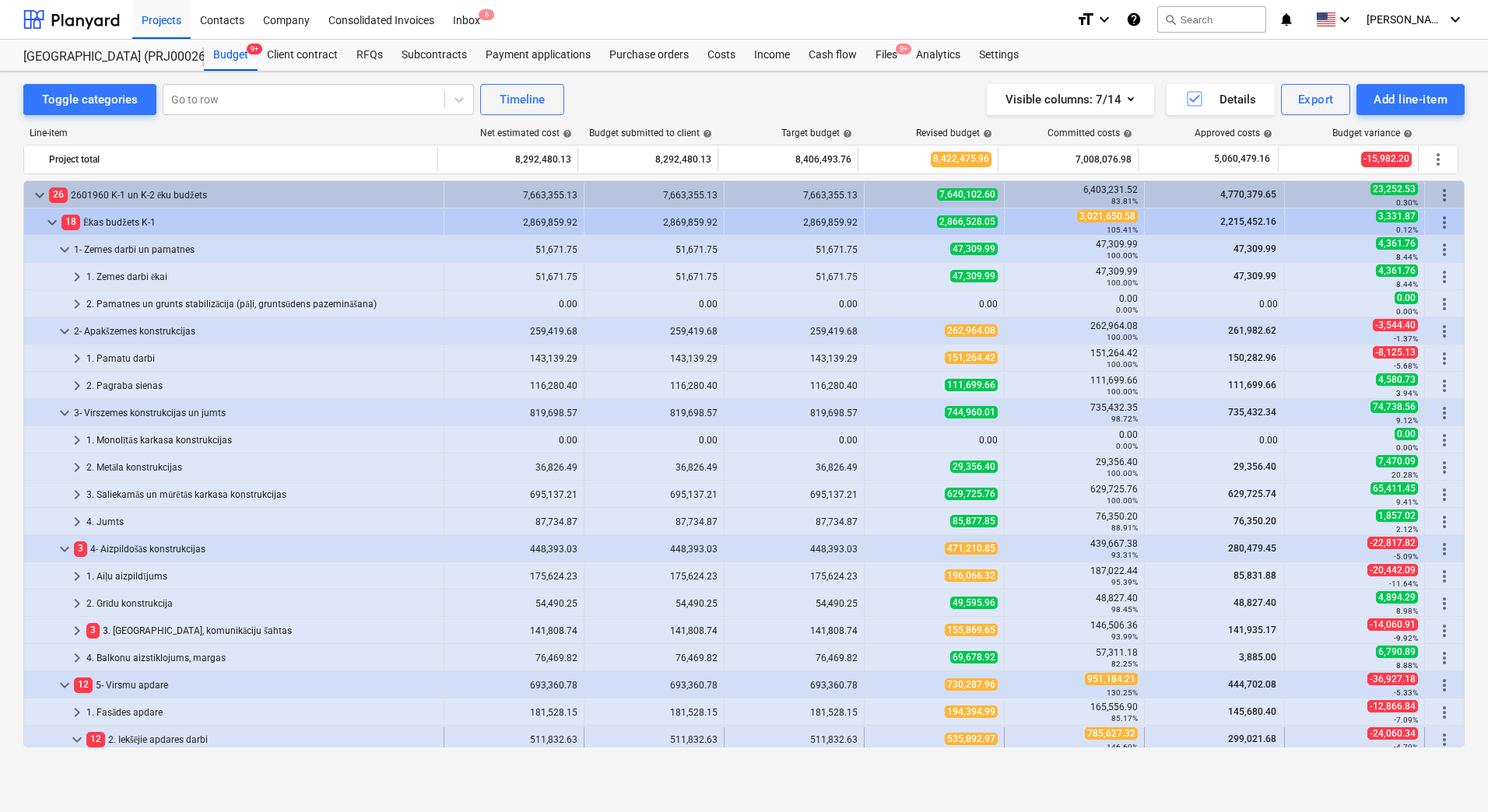
scroll to position [156, 0]
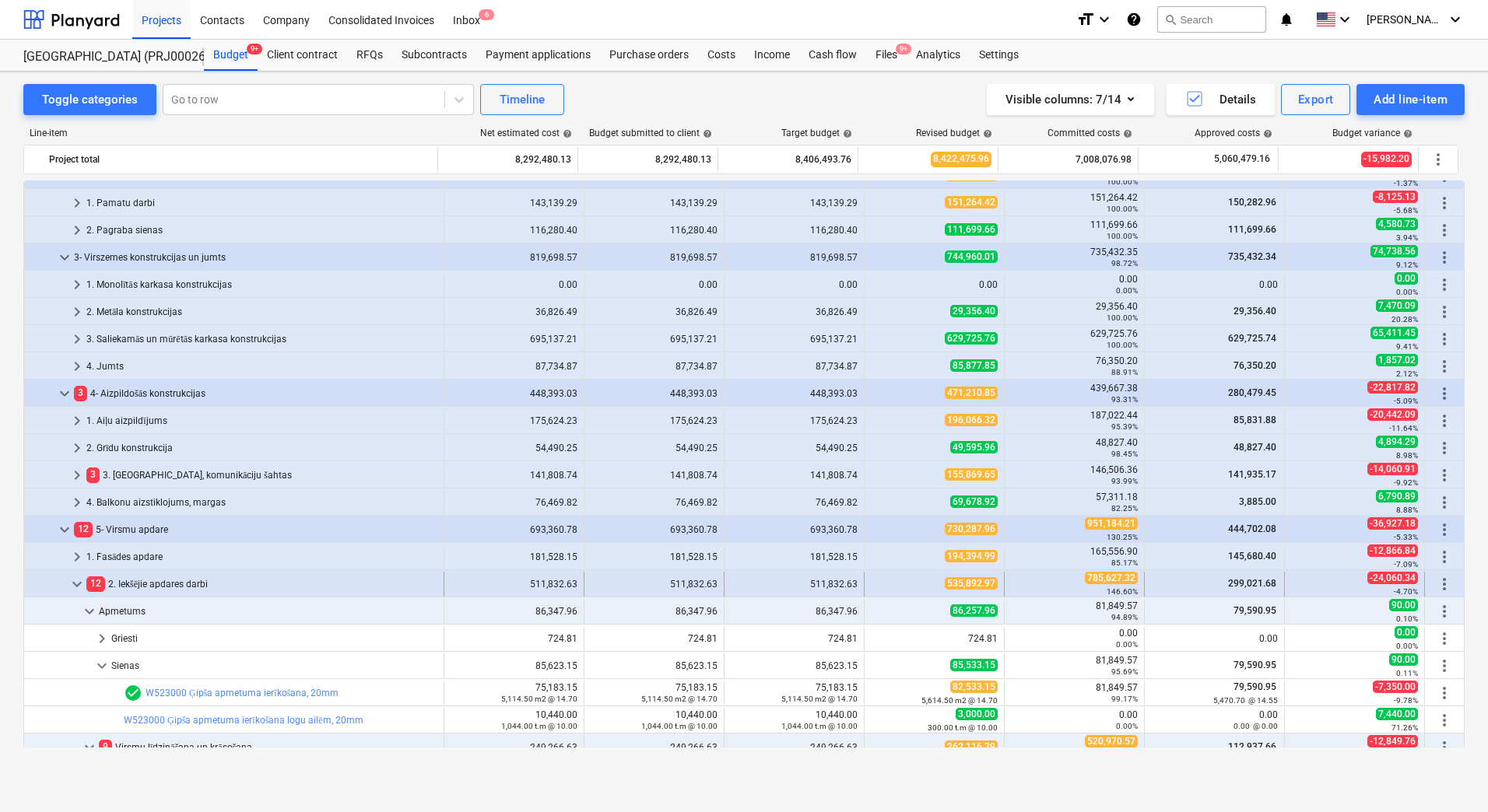
click at [75, 585] on span "keyboard_arrow_down" at bounding box center [77, 584] width 19 height 19
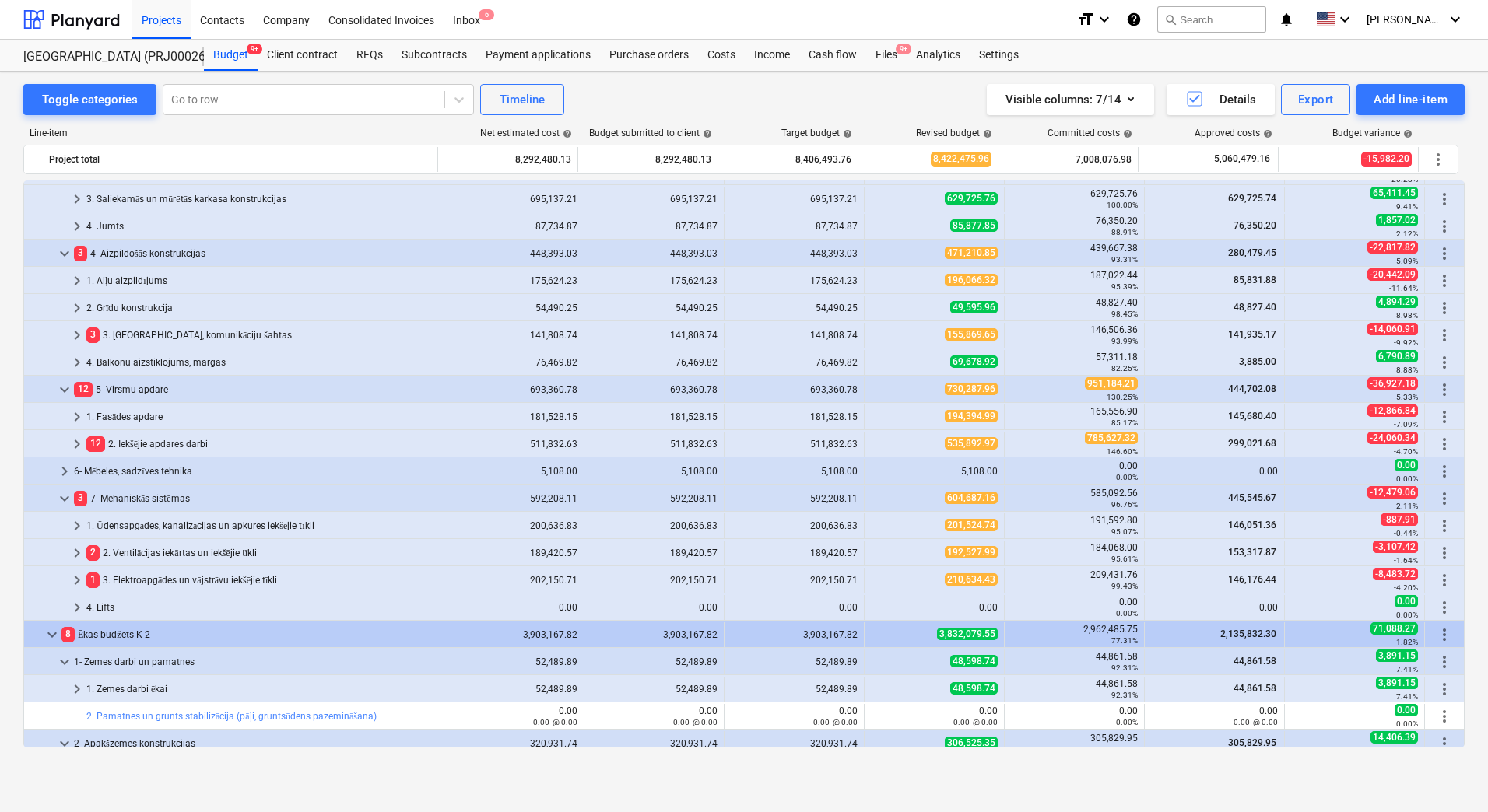
scroll to position [0, 0]
